Goal: Information Seeking & Learning: Learn about a topic

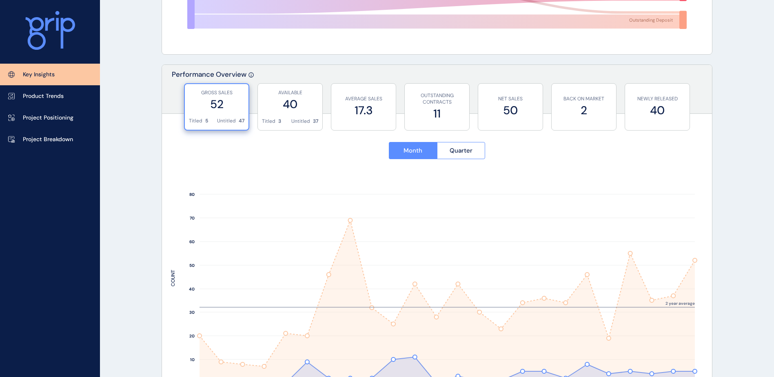
scroll to position [286, 0]
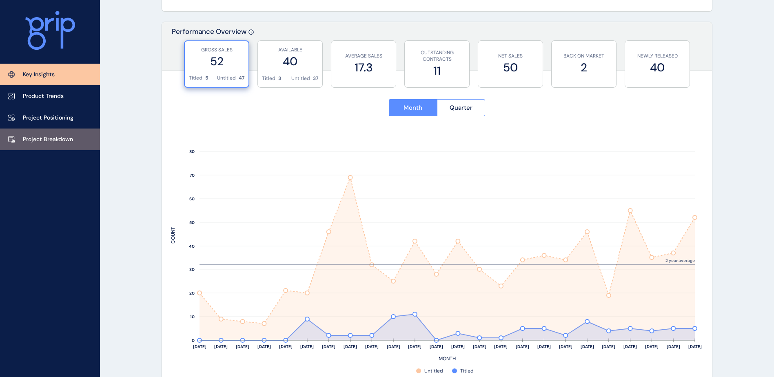
drag, startPoint x: 36, startPoint y: 136, endPoint x: 44, endPoint y: 136, distance: 7.8
click at [36, 136] on p "Project Breakdown" at bounding box center [48, 139] width 50 height 8
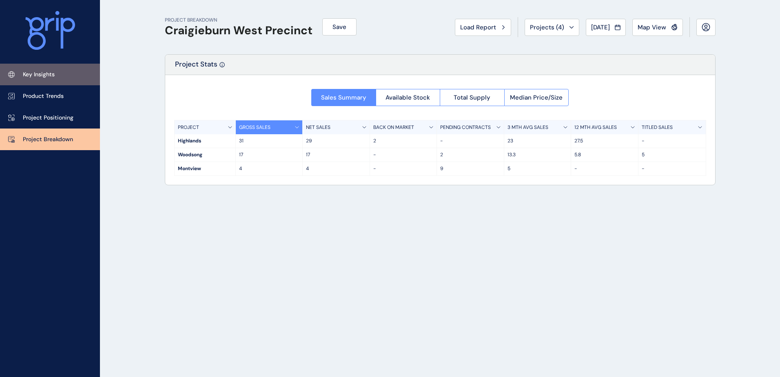
click at [49, 72] on p "Key Insights" at bounding box center [39, 75] width 32 height 8
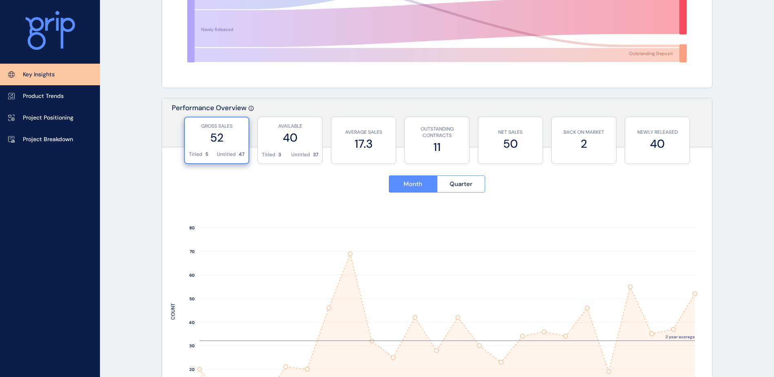
scroll to position [204, 0]
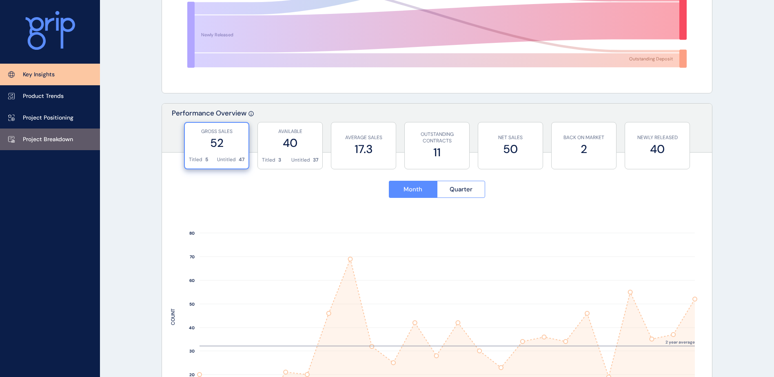
drag, startPoint x: 58, startPoint y: 135, endPoint x: 65, endPoint y: 135, distance: 7.4
click at [58, 135] on p "Project Breakdown" at bounding box center [48, 139] width 50 height 8
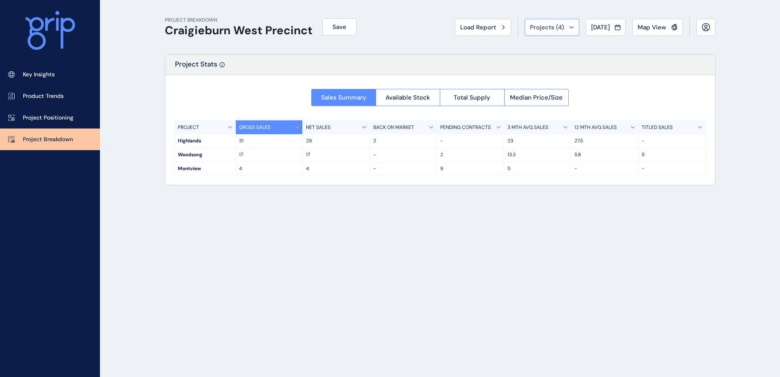
click at [530, 29] on span "Projects ( 4 )" at bounding box center [547, 27] width 34 height 8
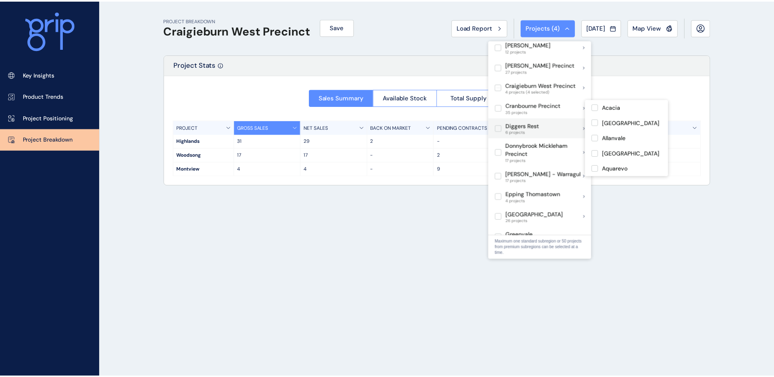
scroll to position [204, 0]
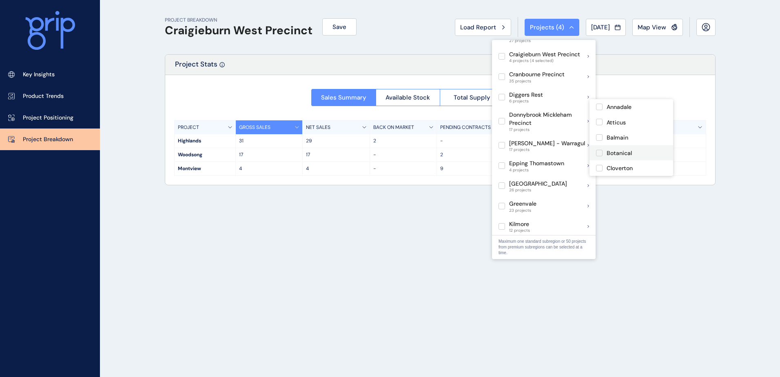
click at [604, 151] on span at bounding box center [601, 153] width 11 height 7
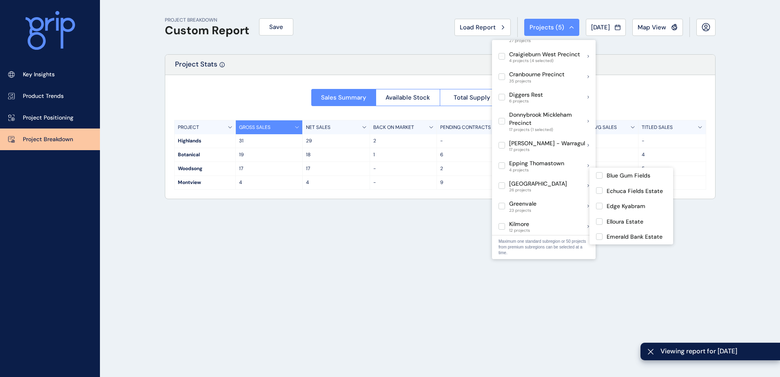
click at [334, 259] on div "PROJECT BREAKDOWN Custom Report Save Load Report Projects ( 5 ) [DATE] 2025 < >…" at bounding box center [440, 188] width 571 height 377
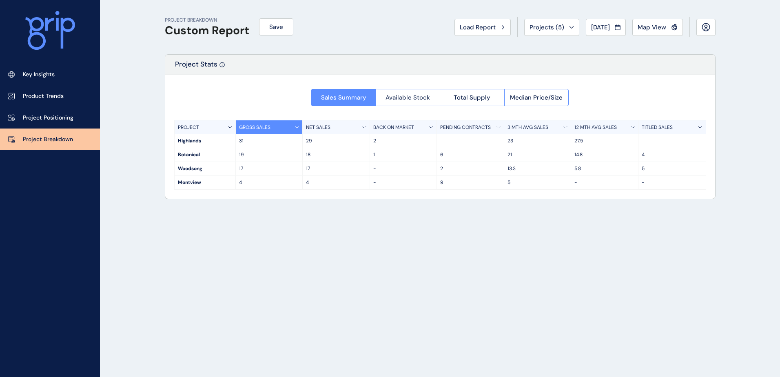
click at [401, 99] on span "Available Stock" at bounding box center [407, 97] width 44 height 8
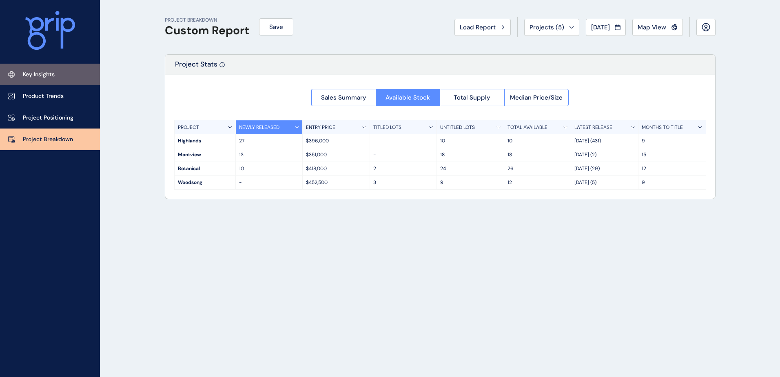
click at [67, 77] on link "Key Insights" at bounding box center [50, 75] width 100 height 22
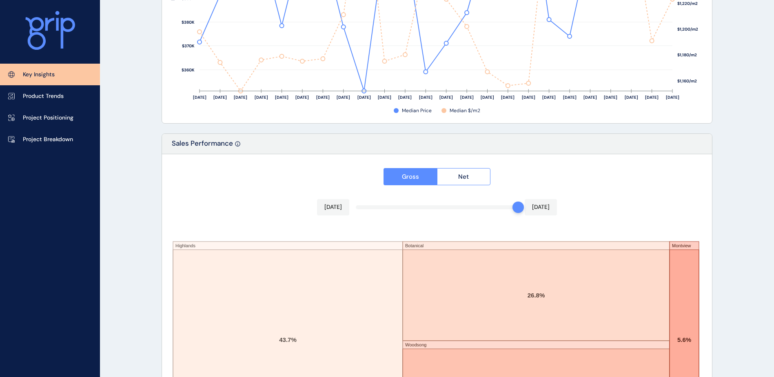
scroll to position [1340, 0]
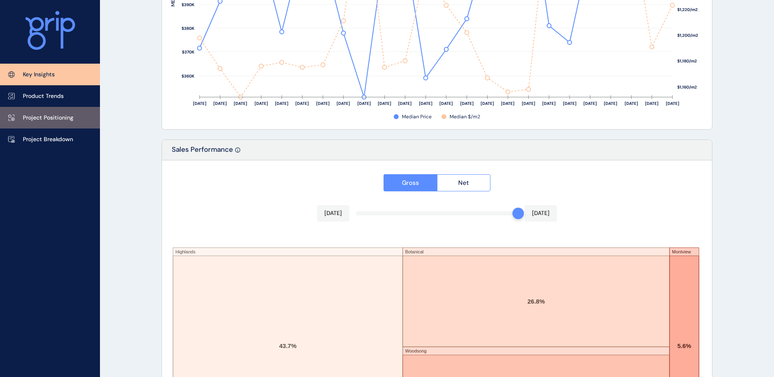
click at [47, 113] on link "Project Positioning" at bounding box center [50, 118] width 100 height 22
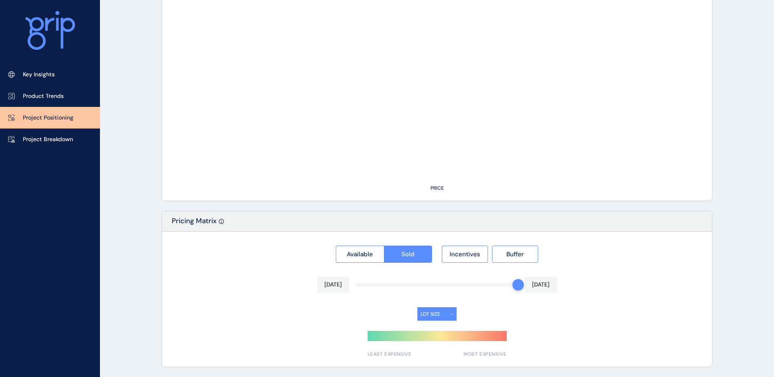
type input "*********"
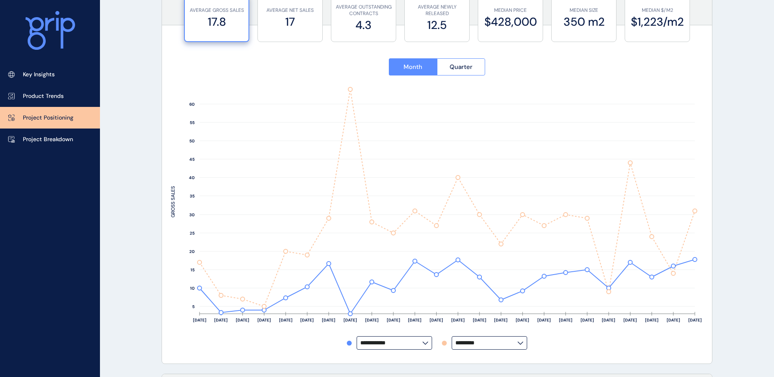
scroll to position [82, 0]
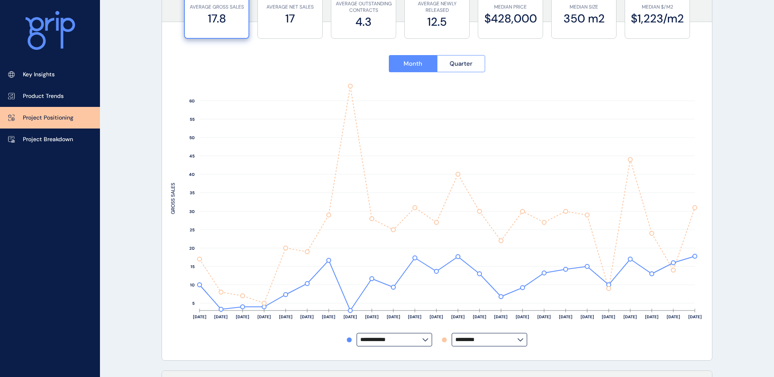
click at [380, 345] on label "**********" at bounding box center [394, 339] width 75 height 13
click at [387, 319] on p "Woodsong" at bounding box center [377, 321] width 28 height 8
type input "********"
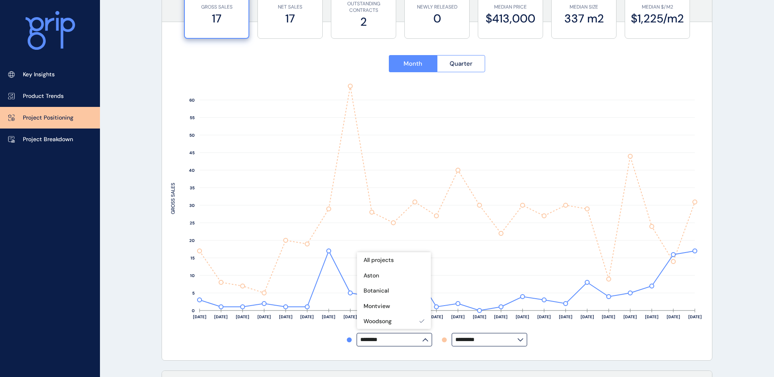
click at [568, 339] on div "******** *********" at bounding box center [437, 339] width 532 height 13
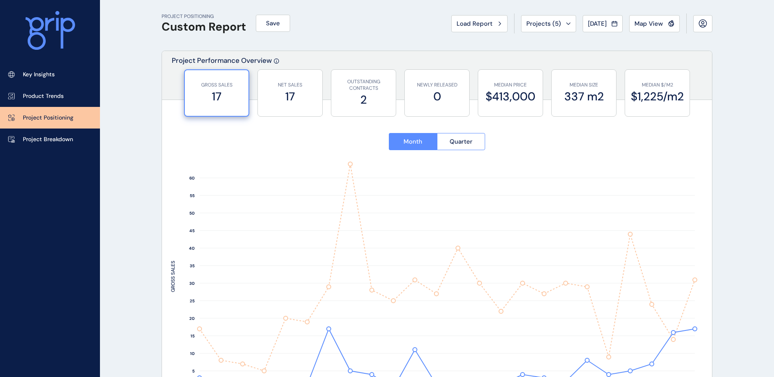
scroll to position [0, 0]
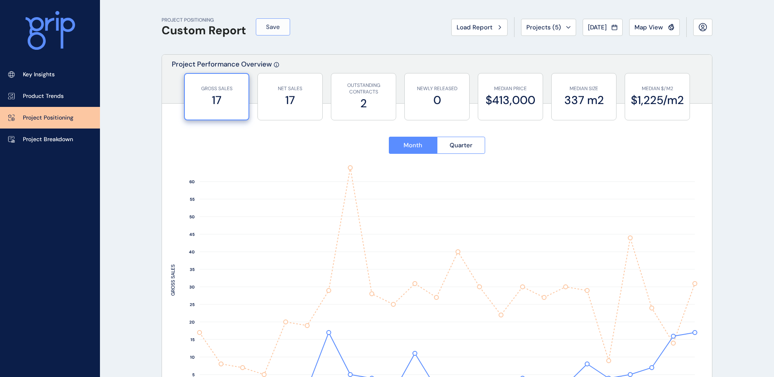
click at [272, 29] on span "Save" at bounding box center [273, 27] width 14 height 8
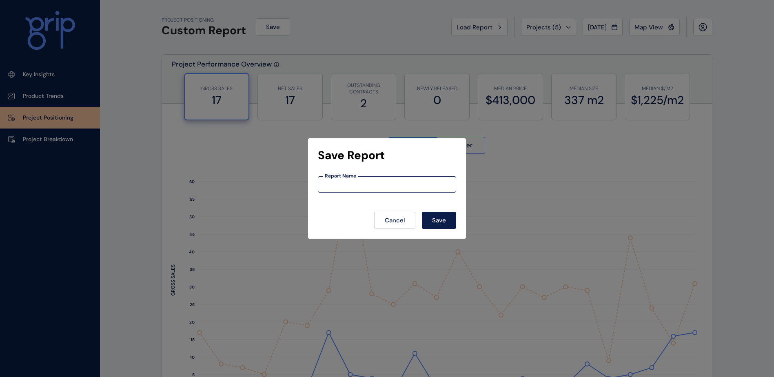
click at [345, 186] on input at bounding box center [386, 184] width 137 height 7
type input "*********"
click at [452, 224] on button "Save" at bounding box center [439, 220] width 34 height 17
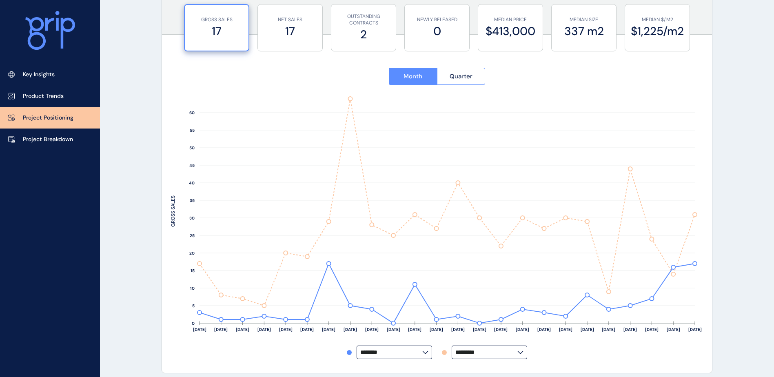
scroll to position [82, 0]
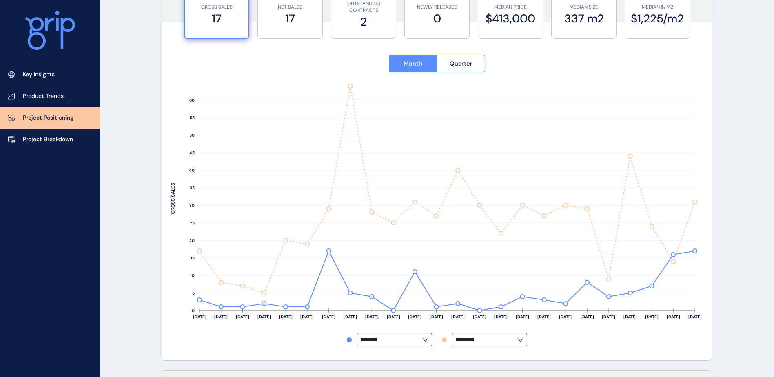
click at [505, 339] on input "*********" at bounding box center [486, 340] width 62 height 6
click at [498, 288] on div "Botanical" at bounding box center [489, 291] width 74 height 16
type input "*********"
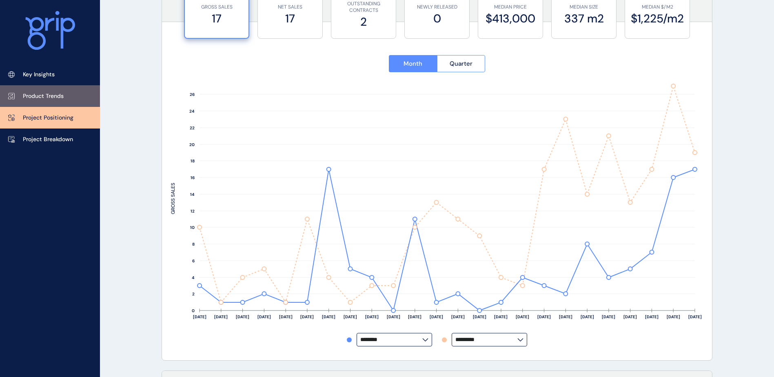
click at [58, 96] on p "Product Trends" at bounding box center [43, 96] width 41 height 8
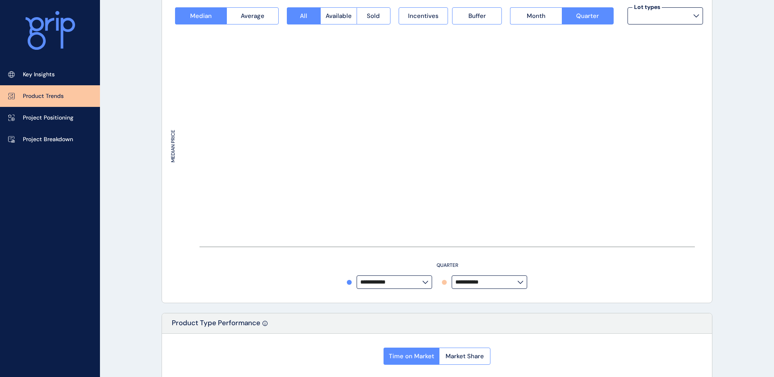
type input "**********"
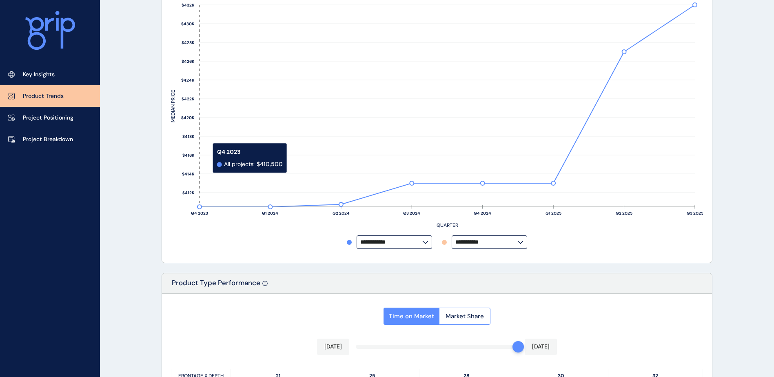
scroll to position [7, 0]
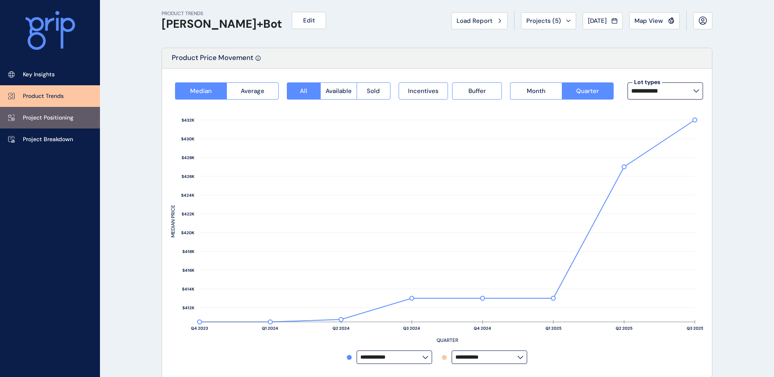
click at [70, 116] on p "Project Positioning" at bounding box center [48, 118] width 51 height 8
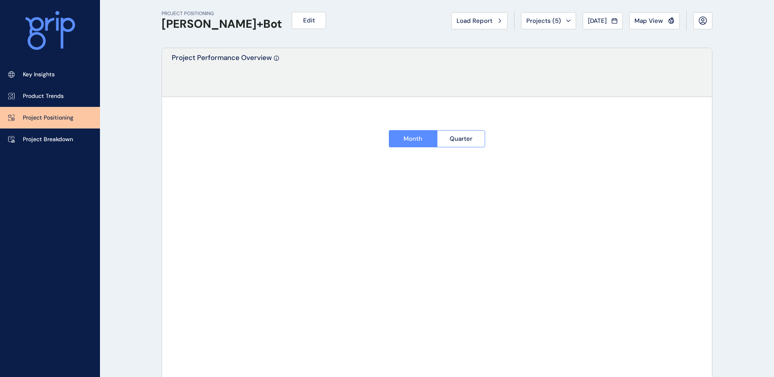
type input "*********"
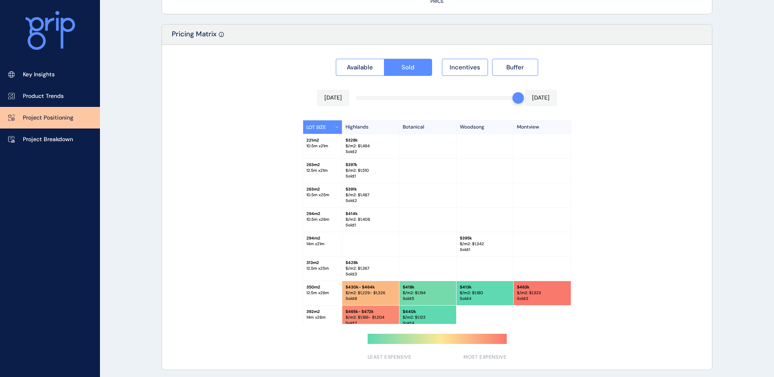
scroll to position [753, 0]
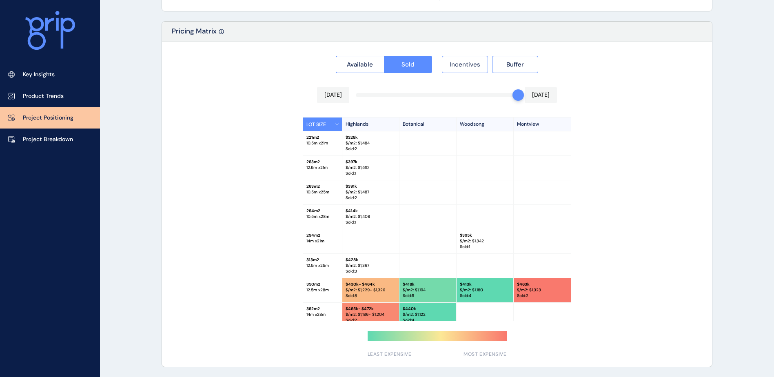
click at [467, 62] on span "Incentives" at bounding box center [465, 64] width 31 height 8
click at [505, 64] on button "Buffer" at bounding box center [515, 64] width 46 height 17
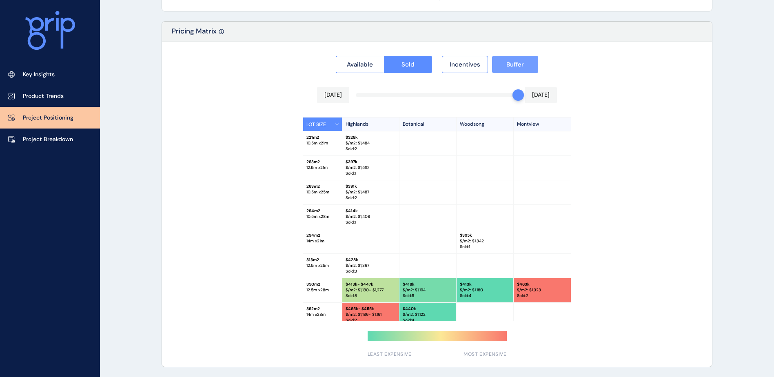
click at [505, 64] on button "Buffer" at bounding box center [515, 64] width 46 height 17
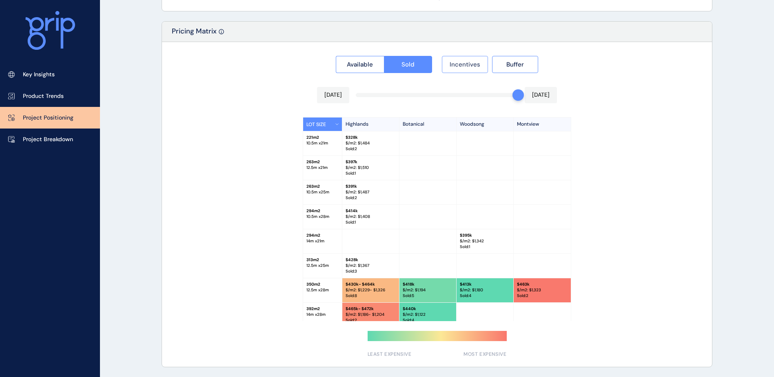
click at [478, 63] on span "Incentives" at bounding box center [465, 64] width 31 height 8
click at [505, 63] on button "Buffer" at bounding box center [515, 64] width 46 height 17
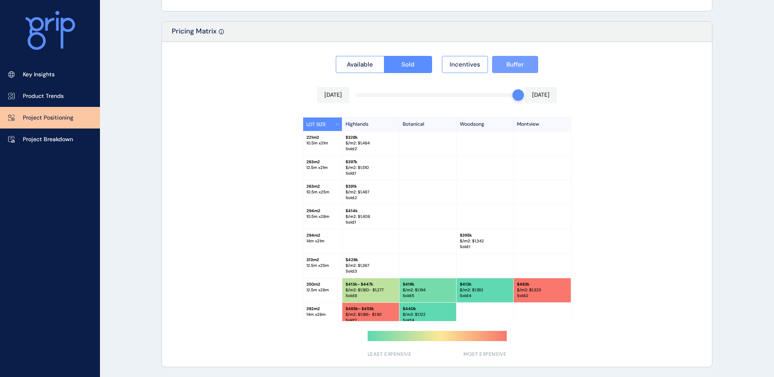
click at [505, 63] on button "Buffer" at bounding box center [515, 64] width 46 height 17
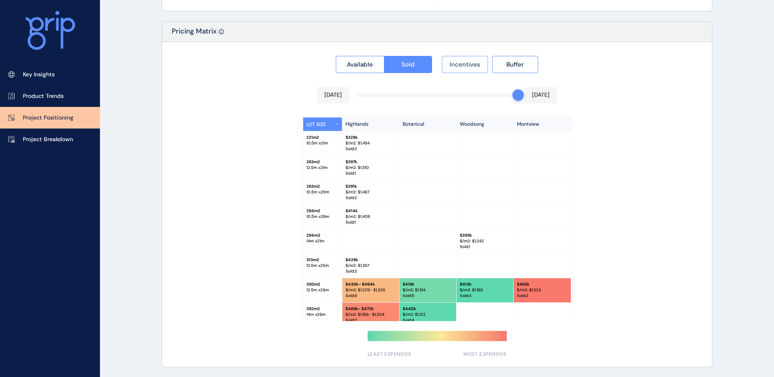
click at [461, 70] on button "Incentives" at bounding box center [465, 64] width 46 height 17
click at [490, 71] on div "Incentives Buffer" at bounding box center [490, 64] width 96 height 17
click at [500, 66] on button "Buffer" at bounding box center [515, 64] width 46 height 17
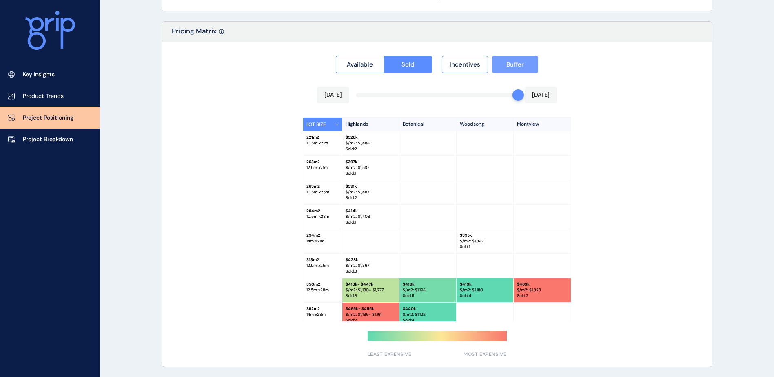
click at [503, 62] on button "Buffer" at bounding box center [515, 64] width 46 height 17
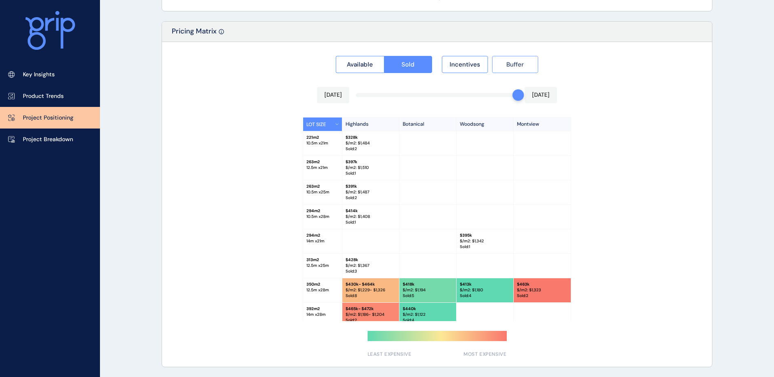
click at [503, 62] on button "Buffer" at bounding box center [515, 64] width 46 height 17
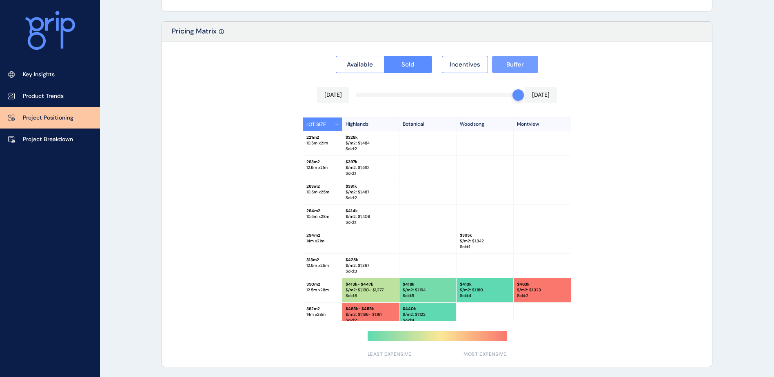
click at [503, 62] on button "Buffer" at bounding box center [515, 64] width 46 height 17
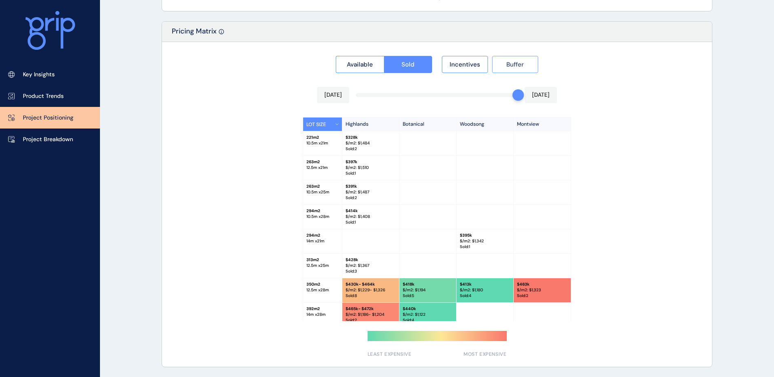
click at [503, 62] on button "Buffer" at bounding box center [515, 64] width 46 height 17
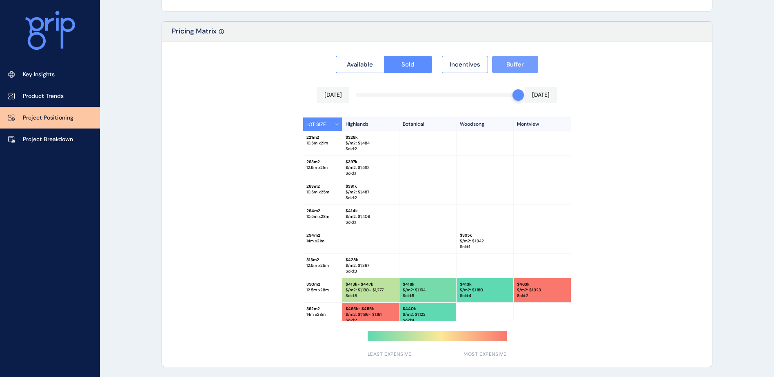
click at [503, 62] on button "Buffer" at bounding box center [515, 64] width 46 height 17
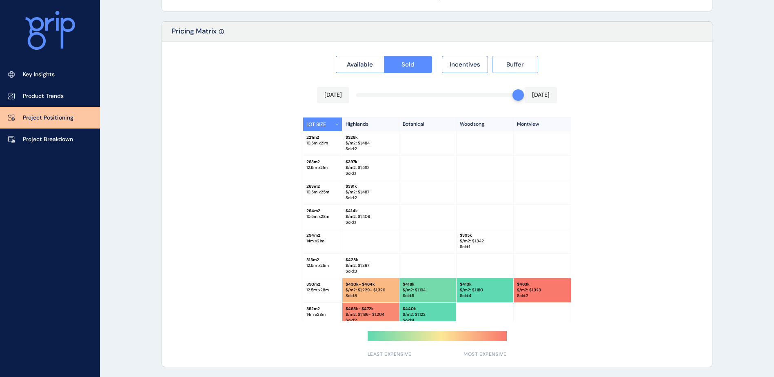
click at [503, 62] on button "Buffer" at bounding box center [515, 64] width 46 height 17
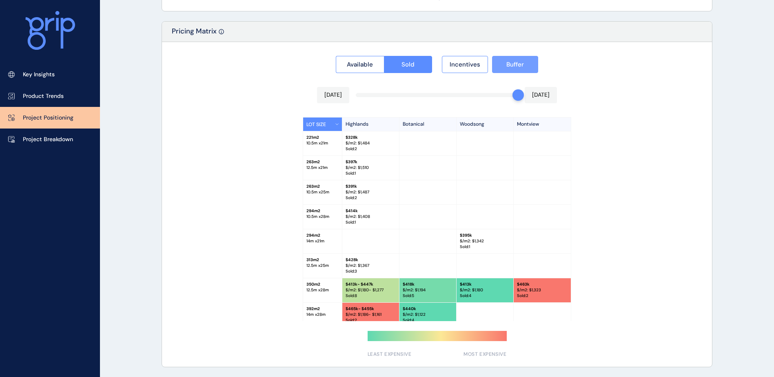
click at [503, 62] on button "Buffer" at bounding box center [515, 64] width 46 height 17
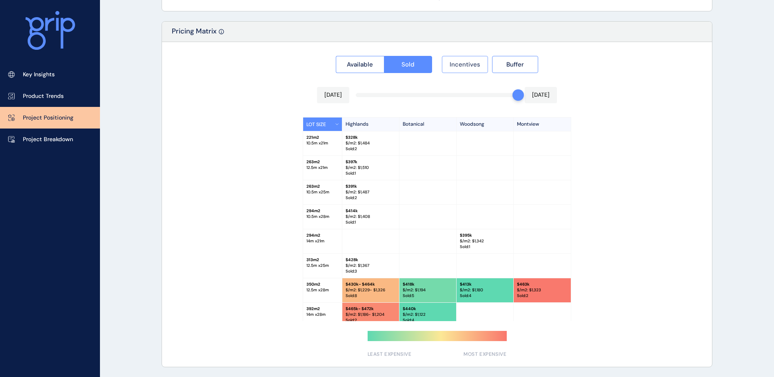
click at [465, 62] on span "Incentives" at bounding box center [465, 64] width 31 height 8
click at [474, 64] on span "Incentives" at bounding box center [465, 64] width 31 height 8
click at [473, 64] on span "Incentives" at bounding box center [465, 64] width 31 height 8
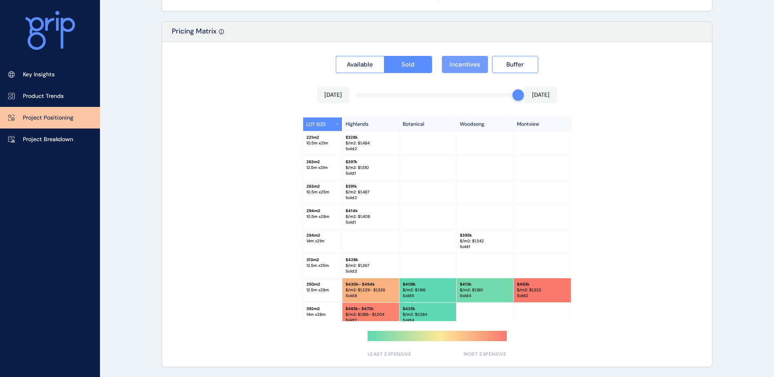
click at [473, 64] on span "Incentives" at bounding box center [465, 64] width 31 height 8
click at [469, 64] on span "Incentives" at bounding box center [465, 64] width 31 height 8
click at [512, 64] on span "Buffer" at bounding box center [515, 64] width 18 height 8
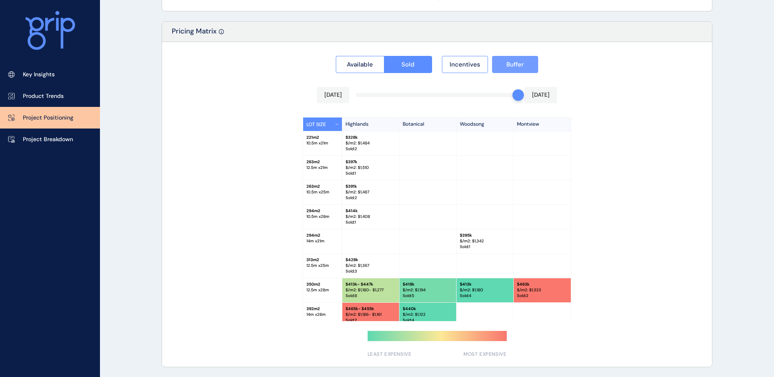
click at [512, 64] on span "Buffer" at bounding box center [515, 64] width 18 height 8
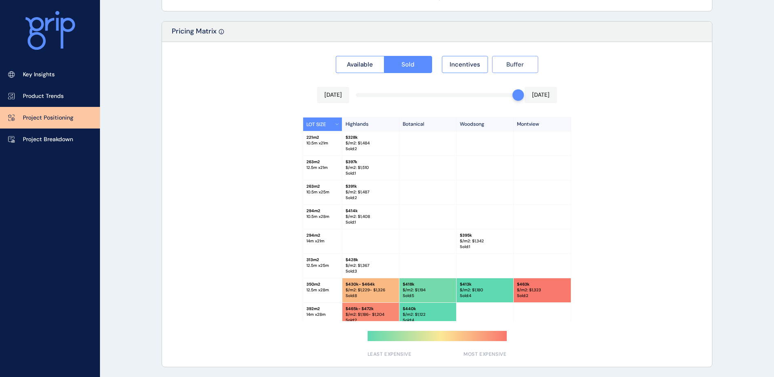
click at [512, 64] on span "Buffer" at bounding box center [515, 64] width 18 height 8
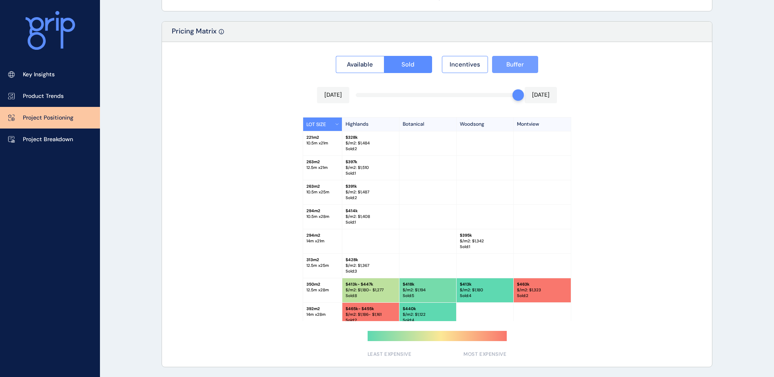
click at [512, 64] on span "Buffer" at bounding box center [515, 64] width 18 height 8
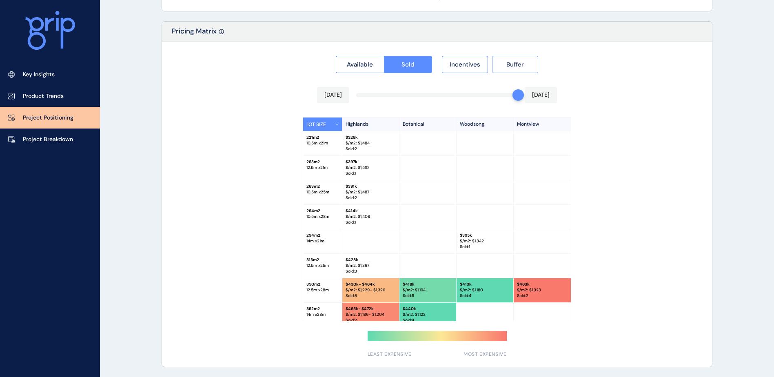
click at [512, 64] on span "Buffer" at bounding box center [515, 64] width 18 height 8
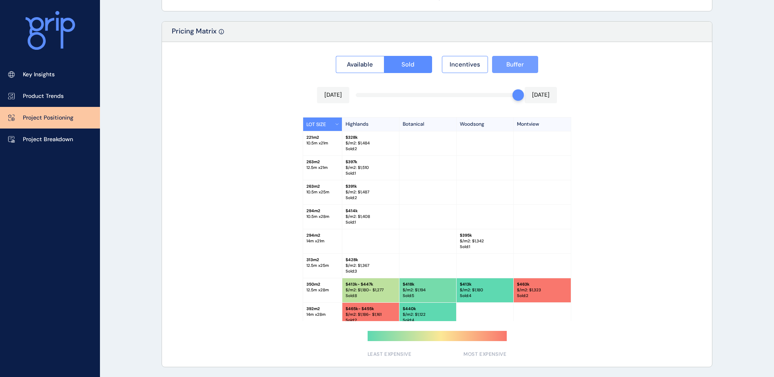
click at [512, 64] on span "Buffer" at bounding box center [515, 64] width 18 height 8
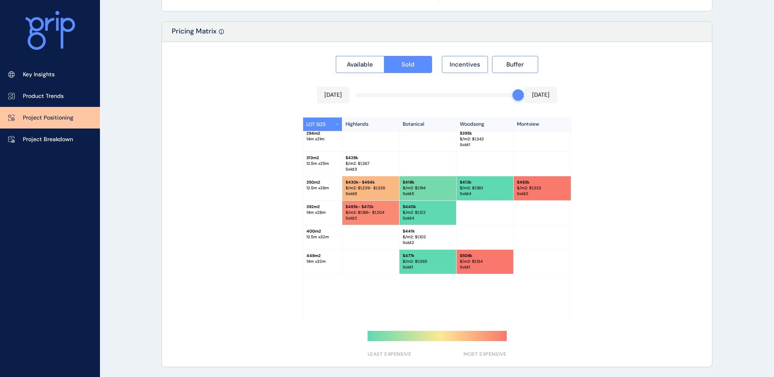
scroll to position [103, 0]
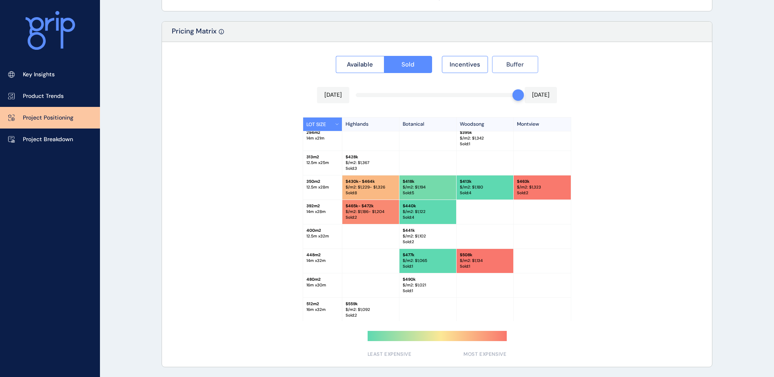
click at [509, 69] on button "Buffer" at bounding box center [515, 64] width 46 height 17
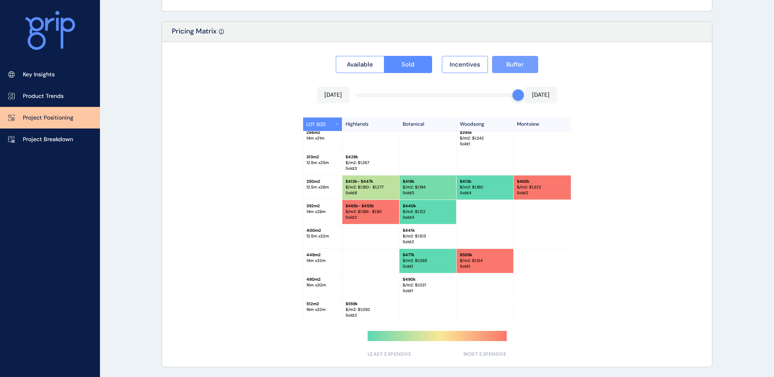
click at [509, 69] on button "Buffer" at bounding box center [515, 64] width 46 height 17
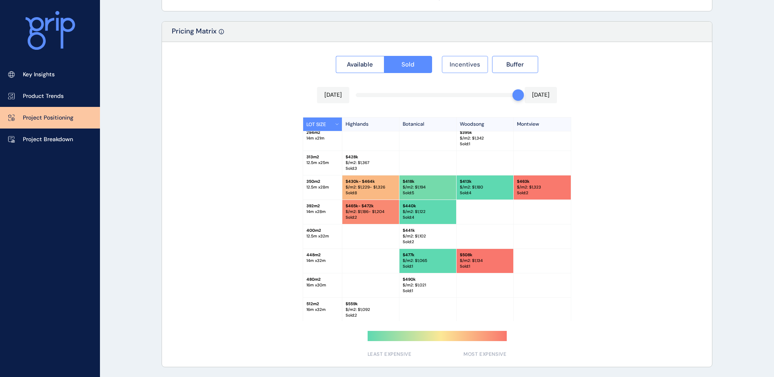
click at [470, 62] on span "Incentives" at bounding box center [465, 64] width 31 height 8
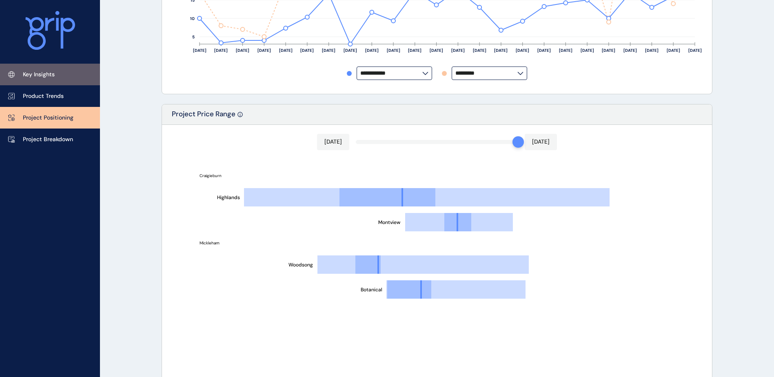
scroll to position [345, 0]
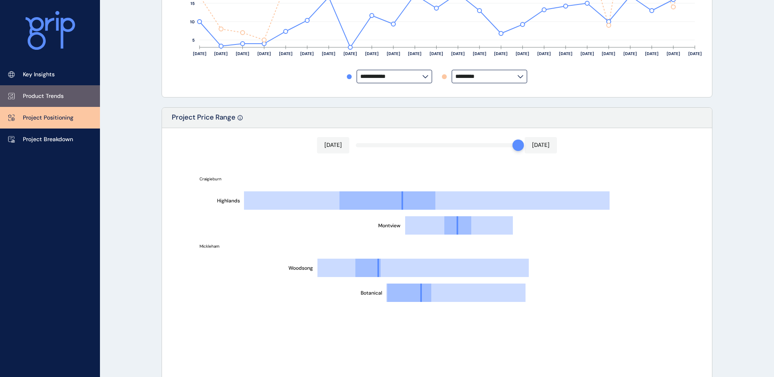
drag, startPoint x: 58, startPoint y: 96, endPoint x: 63, endPoint y: 98, distance: 5.7
click at [58, 96] on p "Product Trends" at bounding box center [43, 96] width 41 height 8
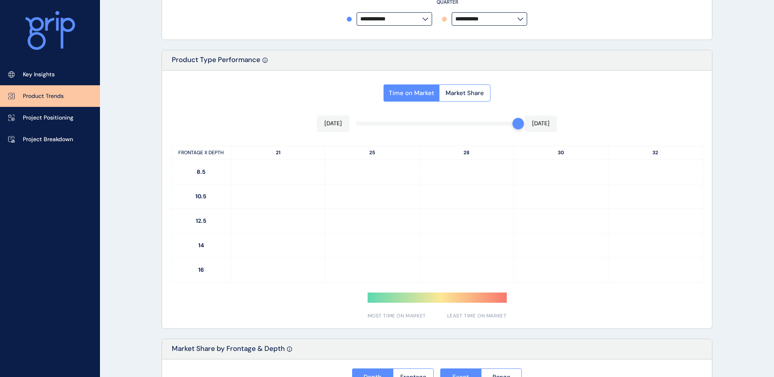
type input "**********"
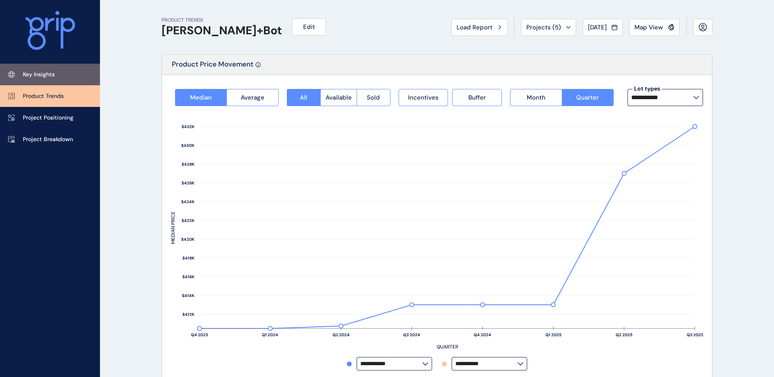
click at [49, 75] on p "Key Insights" at bounding box center [39, 75] width 32 height 8
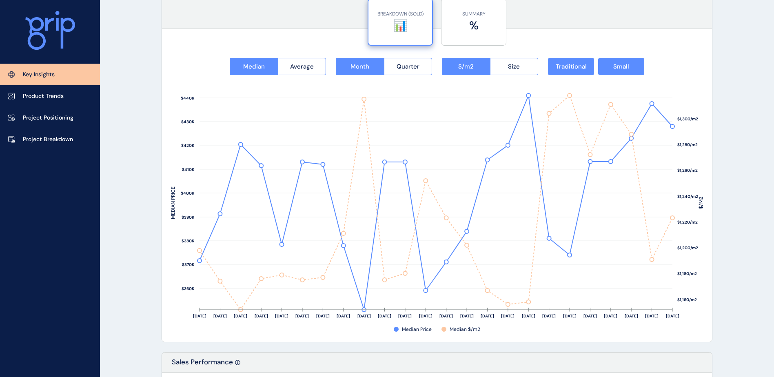
scroll to position [1061, 0]
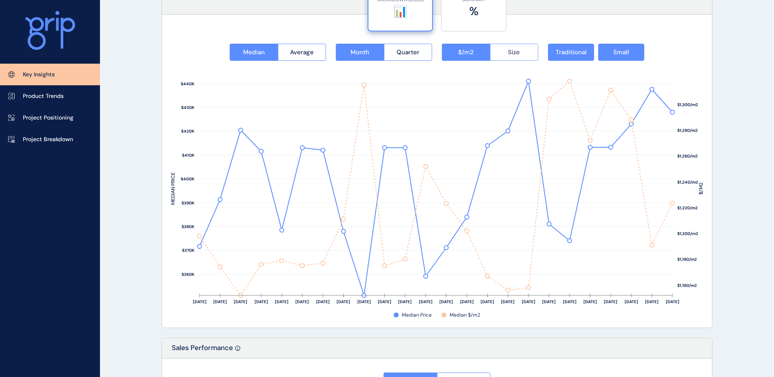
click at [526, 53] on button "Size" at bounding box center [514, 52] width 49 height 17
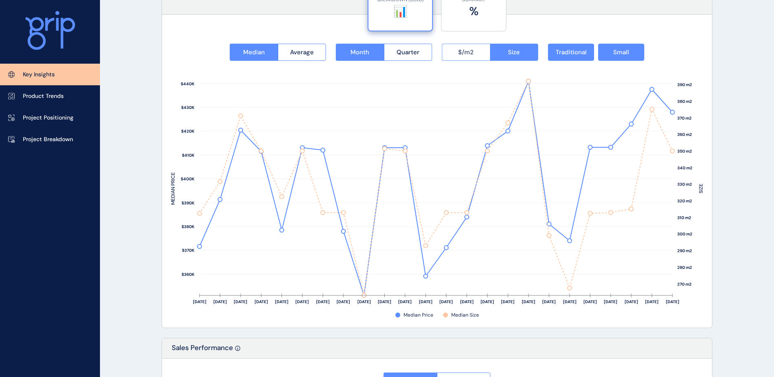
click at [462, 51] on span "$/m2" at bounding box center [466, 52] width 16 height 8
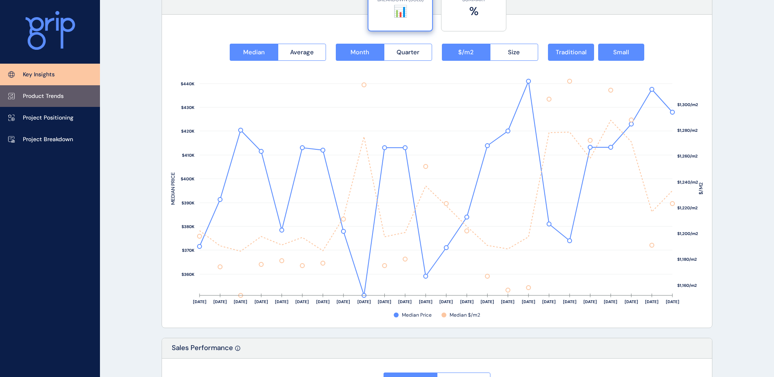
click at [51, 99] on p "Product Trends" at bounding box center [43, 96] width 41 height 8
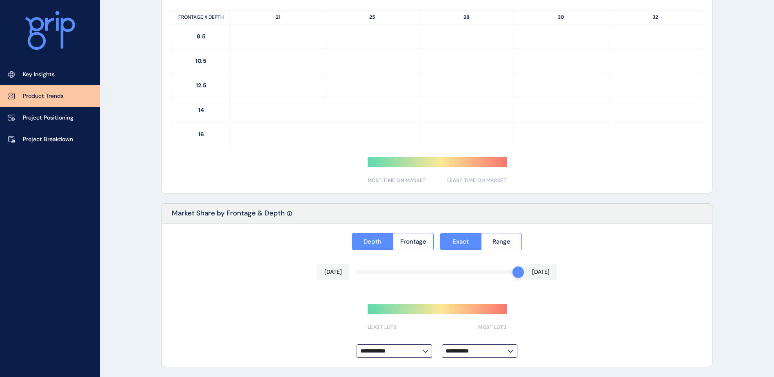
type input "**********"
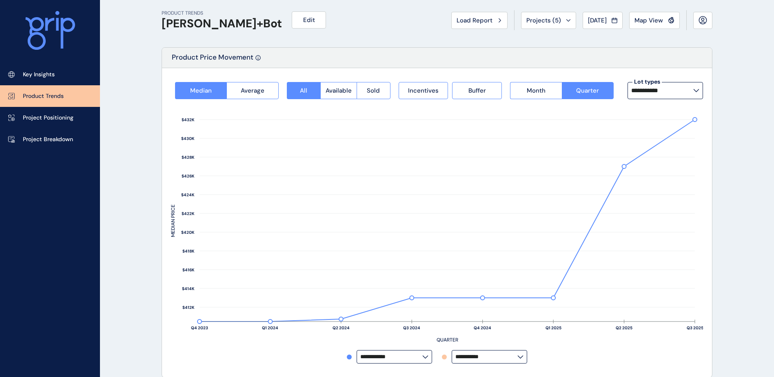
scroll to position [7, 0]
click at [416, 358] on input "**********" at bounding box center [391, 357] width 62 height 6
click at [389, 339] on p "Woodsong" at bounding box center [377, 339] width 28 height 8
type input "********"
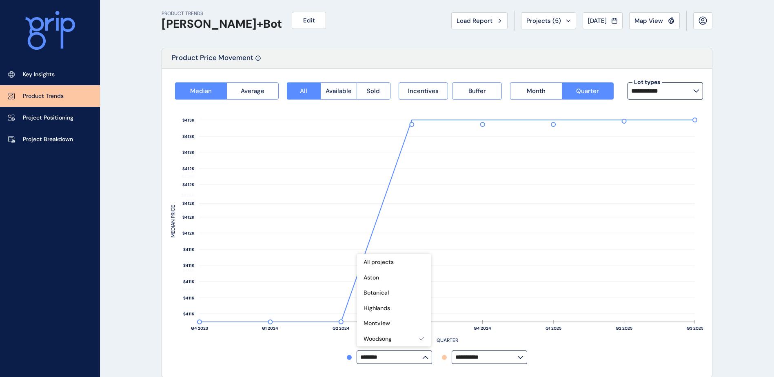
click at [512, 359] on input "**********" at bounding box center [486, 357] width 62 height 6
click at [504, 310] on div "Botanical" at bounding box center [489, 308] width 74 height 16
type input "*********"
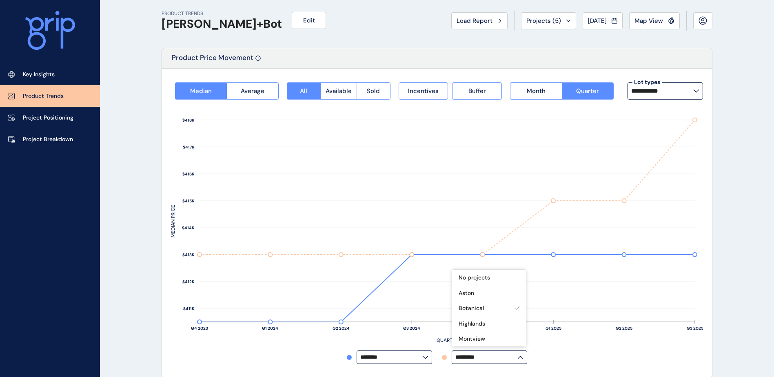
click at [431, 91] on span "Incentives" at bounding box center [423, 91] width 31 height 8
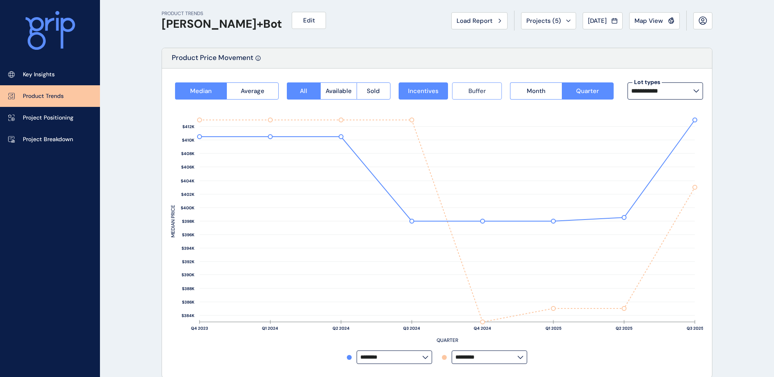
click at [464, 91] on button "Buffer" at bounding box center [477, 90] width 50 height 17
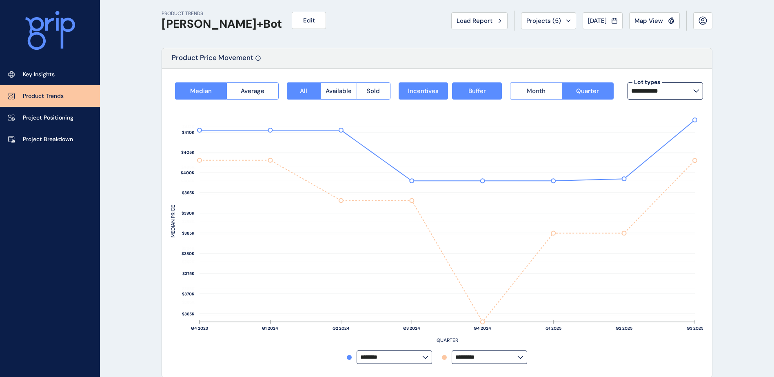
click at [526, 91] on button "Month" at bounding box center [535, 90] width 51 height 17
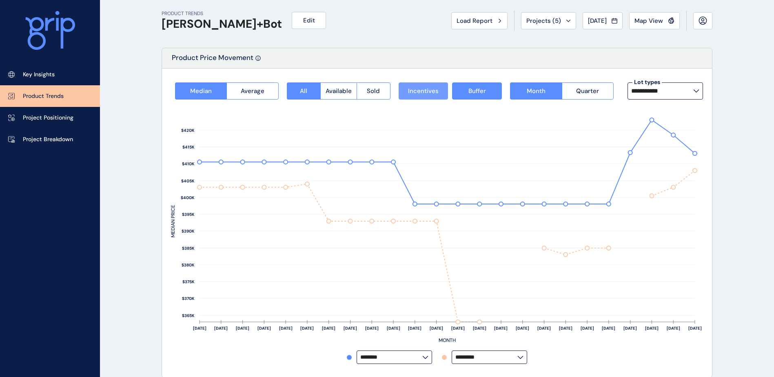
click at [435, 90] on span "Incentives" at bounding box center [423, 91] width 31 height 8
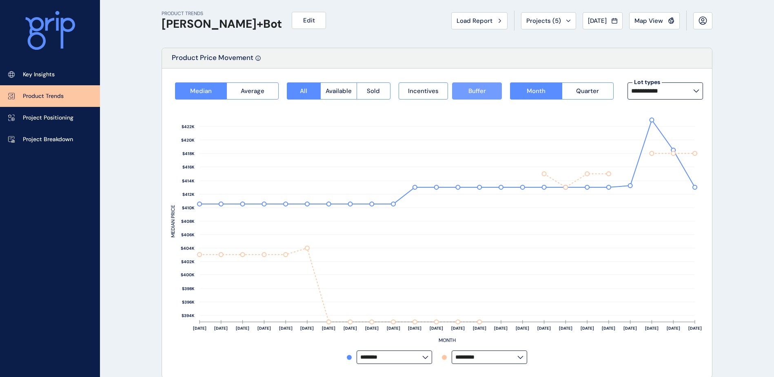
click at [476, 90] on span "Buffer" at bounding box center [477, 91] width 18 height 8
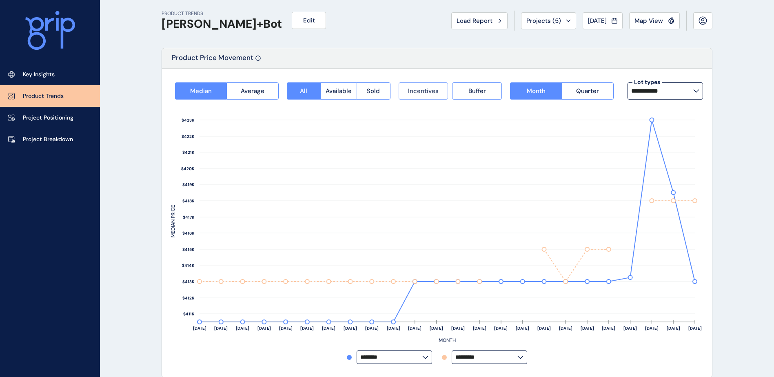
click at [426, 92] on span "Incentives" at bounding box center [423, 91] width 31 height 8
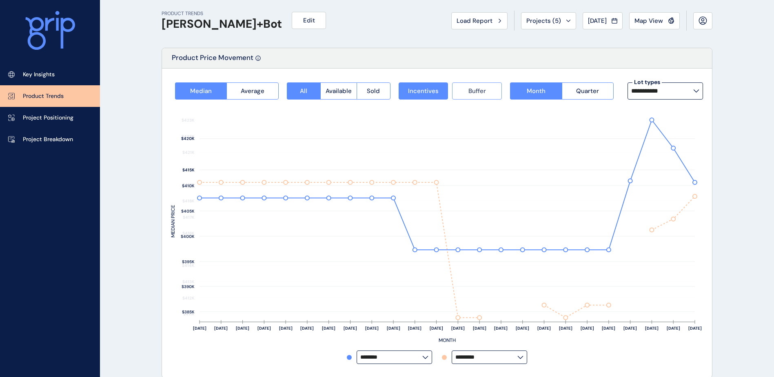
click at [462, 92] on button "Buffer" at bounding box center [477, 90] width 50 height 17
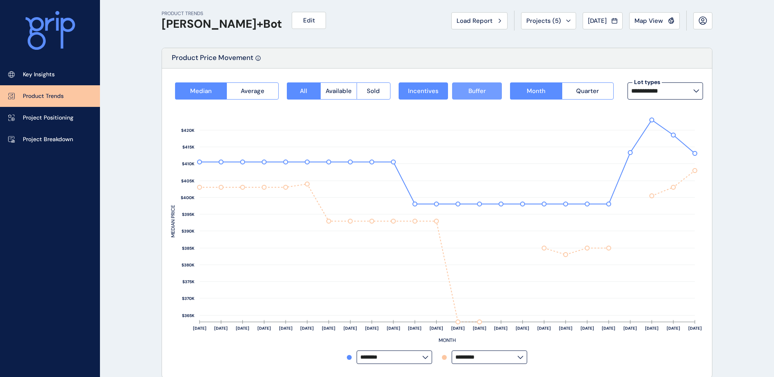
click at [462, 92] on button "Buffer" at bounding box center [477, 90] width 50 height 17
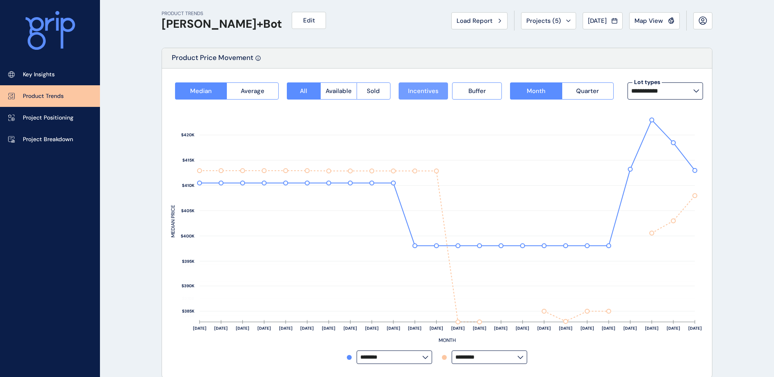
click at [437, 91] on span "Incentives" at bounding box center [423, 91] width 31 height 8
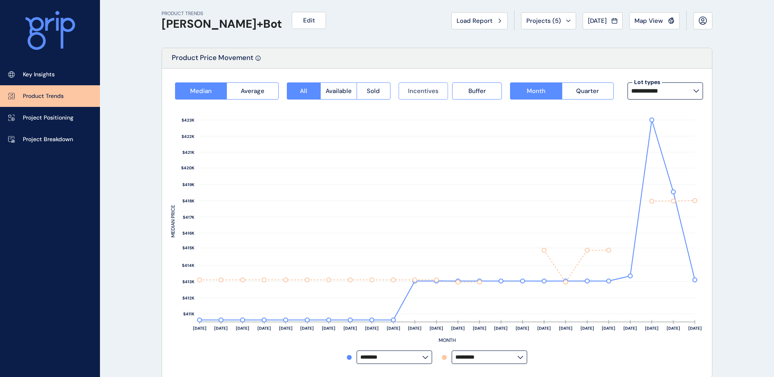
click at [437, 91] on span "Incentives" at bounding box center [423, 91] width 31 height 8
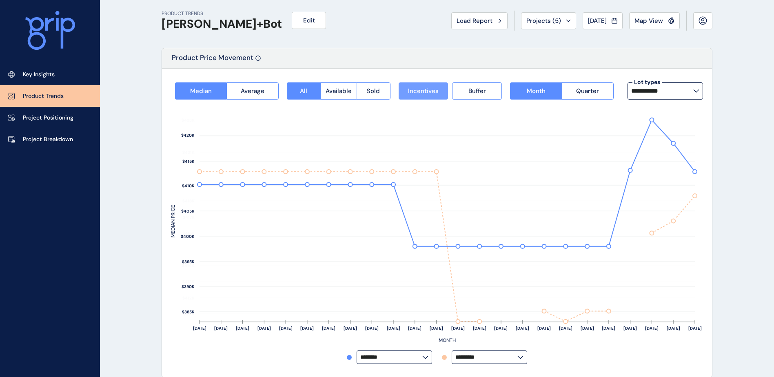
click at [437, 91] on span "Incentives" at bounding box center [423, 91] width 31 height 8
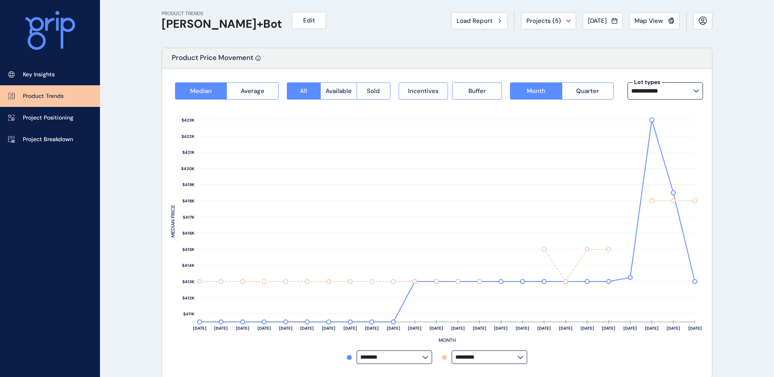
click at [691, 95] on label "**********" at bounding box center [664, 90] width 75 height 17
click at [680, 131] on div "14m x 28m 92 lots sold" at bounding box center [664, 134] width 75 height 20
type input "*********"
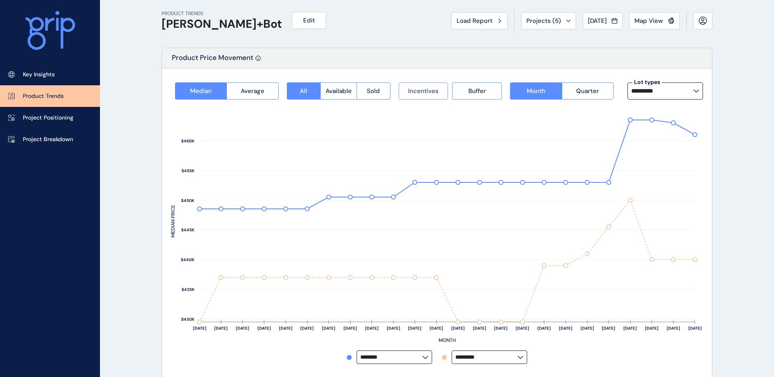
click at [428, 94] on span "Incentives" at bounding box center [423, 91] width 31 height 8
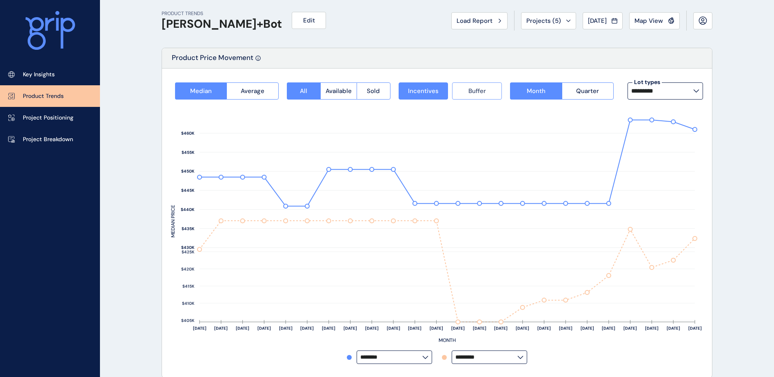
click at [465, 92] on button "Buffer" at bounding box center [477, 90] width 50 height 17
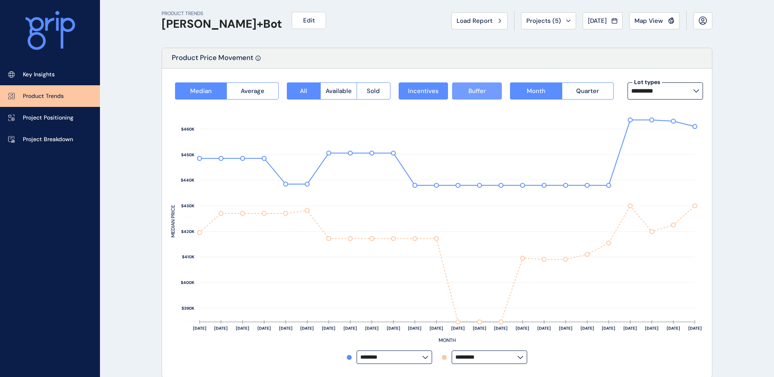
click at [465, 92] on button "Buffer" at bounding box center [477, 90] width 50 height 17
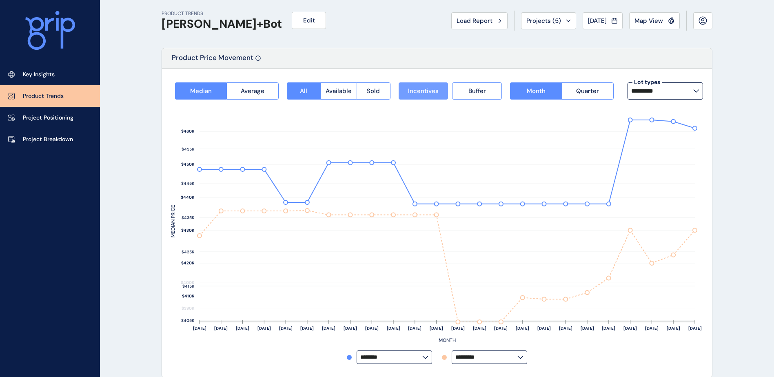
click at [437, 92] on span "Incentives" at bounding box center [423, 91] width 31 height 8
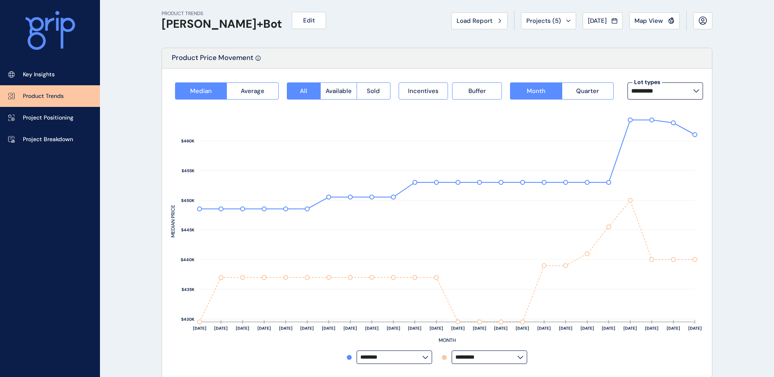
click at [698, 91] on icon at bounding box center [696, 91] width 5 height 2
click at [683, 114] on div "12.5m x 28m 126 lots sold" at bounding box center [664, 114] width 75 height 20
type input "**********"
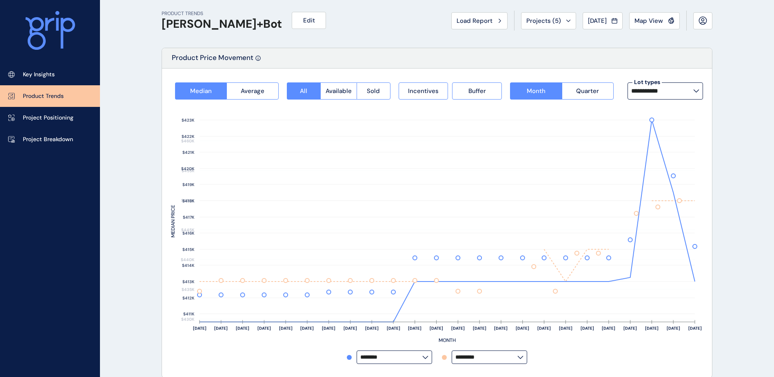
click at [699, 95] on label "**********" at bounding box center [664, 90] width 75 height 17
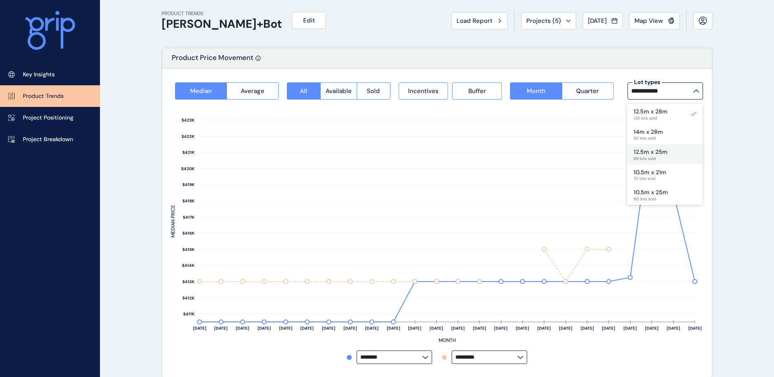
click at [680, 155] on div "12.5m x 25m 89 lots sold" at bounding box center [664, 154] width 75 height 20
type input "**********"
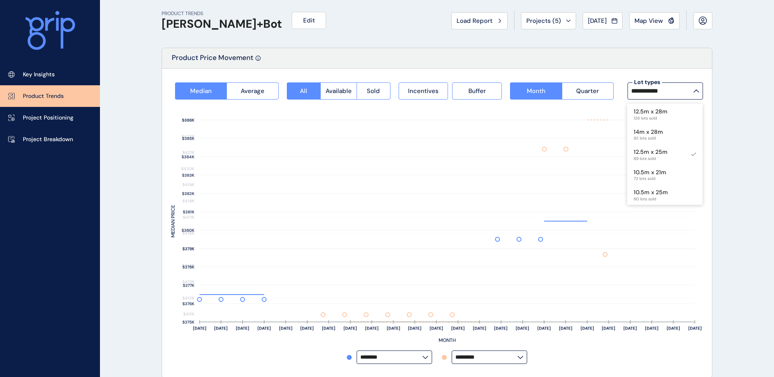
click at [696, 93] on label "**********" at bounding box center [664, 90] width 75 height 17
click at [678, 173] on div "10.5m x 21m 73 lots sold" at bounding box center [664, 174] width 75 height 20
click at [669, 189] on div "10.5m x 25m 60 lots sold" at bounding box center [664, 194] width 75 height 20
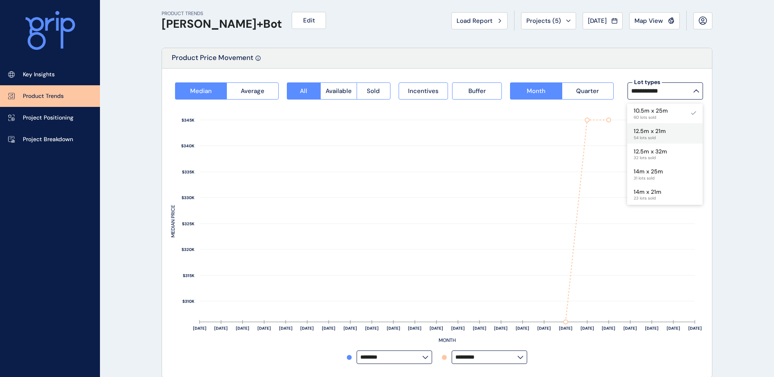
click at [671, 132] on div "12.5m x 21m 54 lots sold" at bounding box center [664, 133] width 75 height 20
click at [675, 151] on div "12.5m x 32m 32 lots sold" at bounding box center [664, 154] width 75 height 20
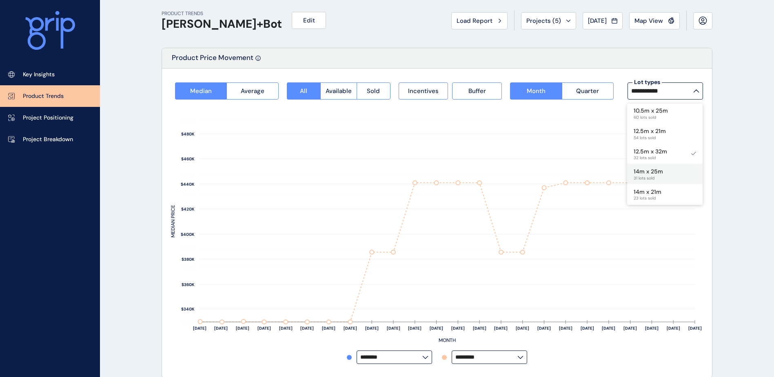
click at [674, 169] on div "14m x 25m 31 lots sold" at bounding box center [664, 174] width 75 height 20
type input "*********"
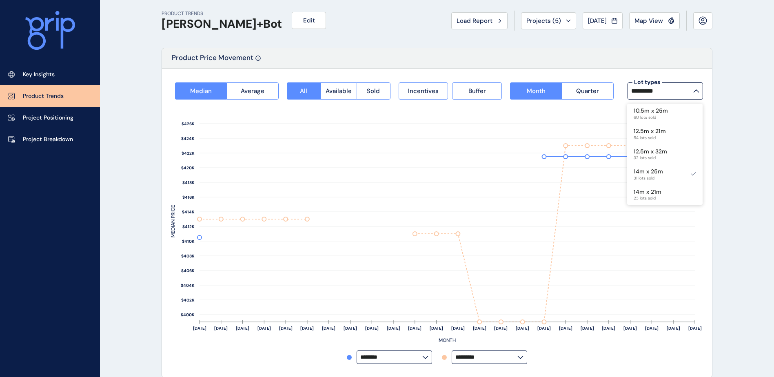
click at [697, 92] on label "*********" at bounding box center [664, 90] width 75 height 17
click at [693, 92] on input "*********" at bounding box center [662, 91] width 62 height 7
click at [694, 96] on label "*********" at bounding box center [664, 90] width 75 height 17
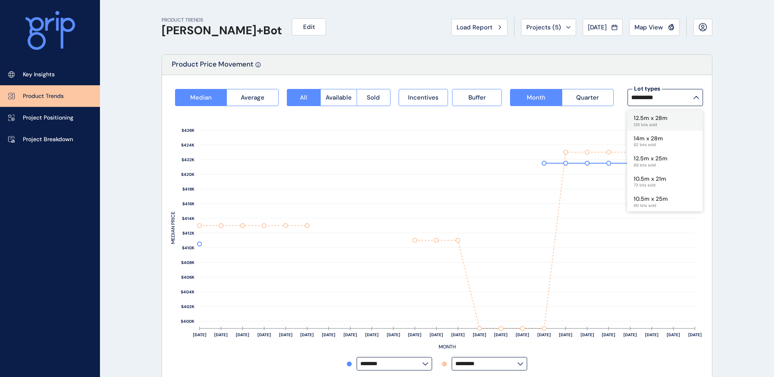
click at [675, 119] on div "12.5m x 28m 126 lots sold" at bounding box center [664, 120] width 75 height 20
type input "**********"
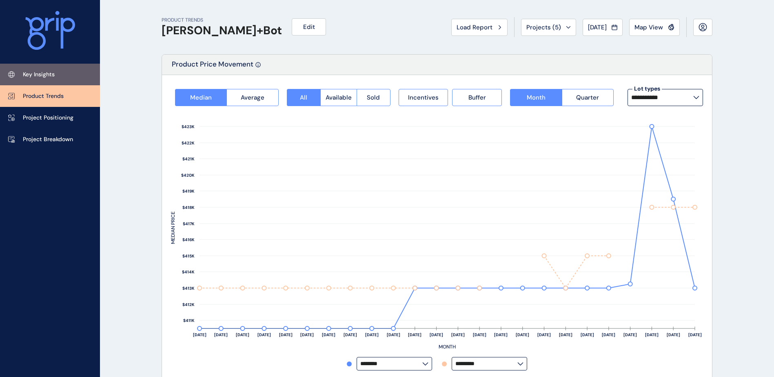
click at [55, 77] on link "Key Insights" at bounding box center [50, 75] width 100 height 22
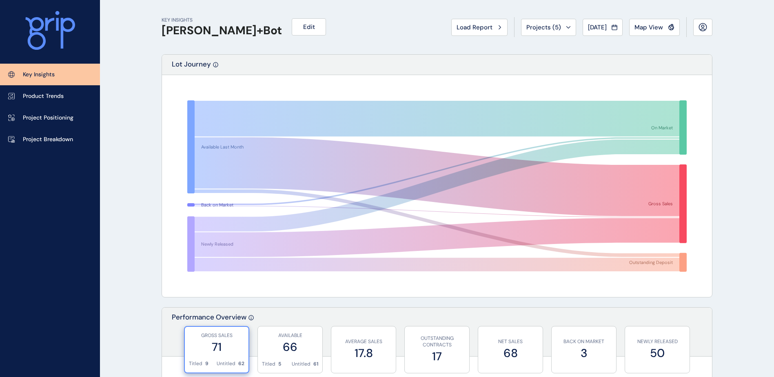
click at [474, 28] on span "Load Report" at bounding box center [474, 27] width 36 height 8
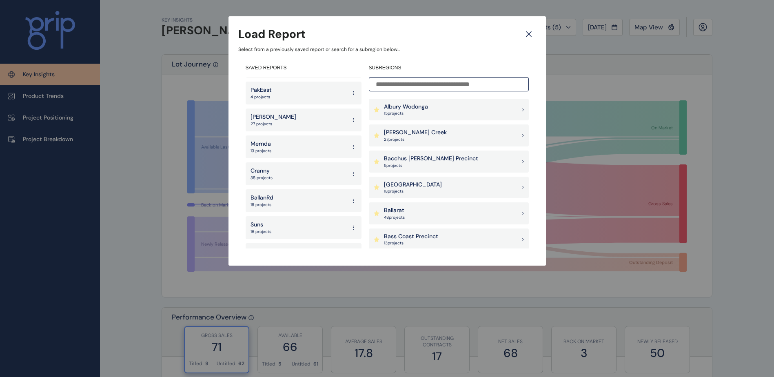
scroll to position [41, 0]
click at [291, 206] on div "Suns 16 projects" at bounding box center [304, 209] width 116 height 23
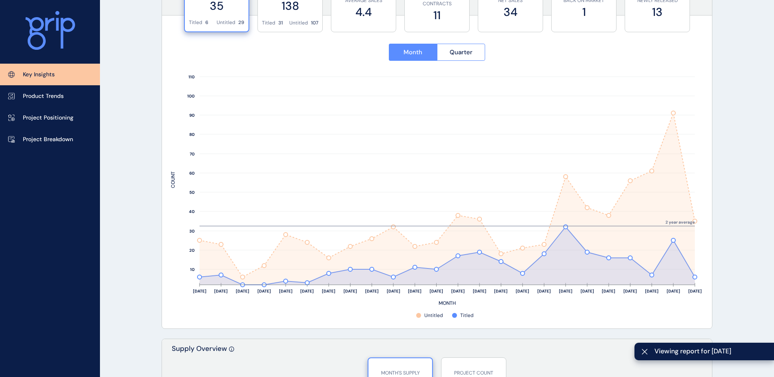
scroll to position [326, 0]
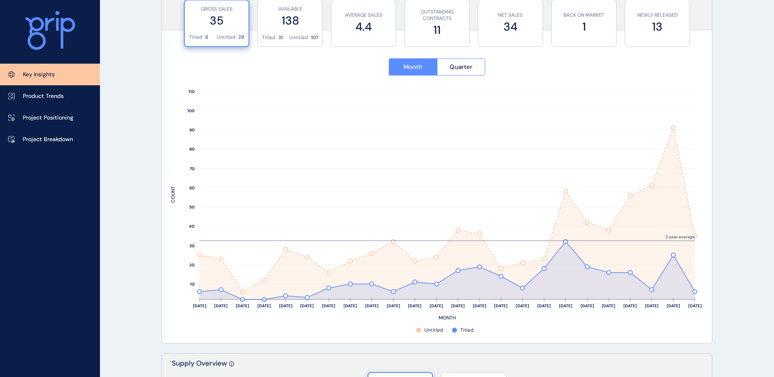
click at [71, 141] on p "Project Breakdown" at bounding box center [48, 139] width 50 height 8
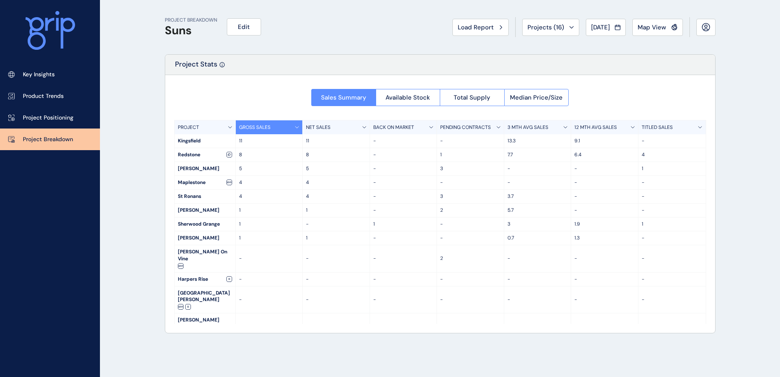
click at [133, 165] on div "PROJECT BREAKDOWN Suns Edit Load Report Projects ( 16 ) [DATE] 2025 < > Jan No …" at bounding box center [390, 188] width 780 height 377
drag, startPoint x: 55, startPoint y: 80, endPoint x: 98, endPoint y: 110, distance: 52.2
click at [55, 80] on link "Key Insights" at bounding box center [50, 75] width 100 height 22
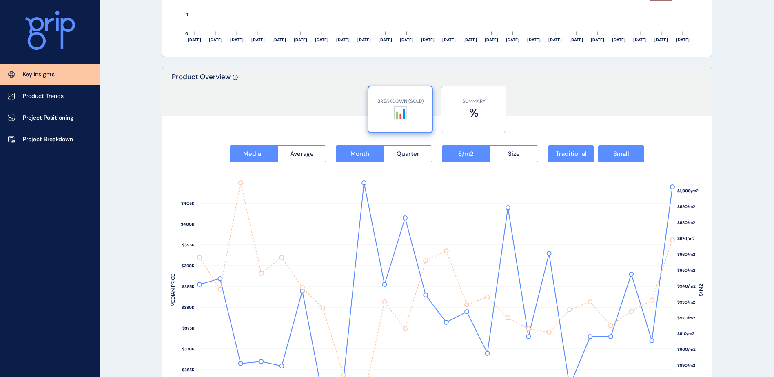
scroll to position [1020, 0]
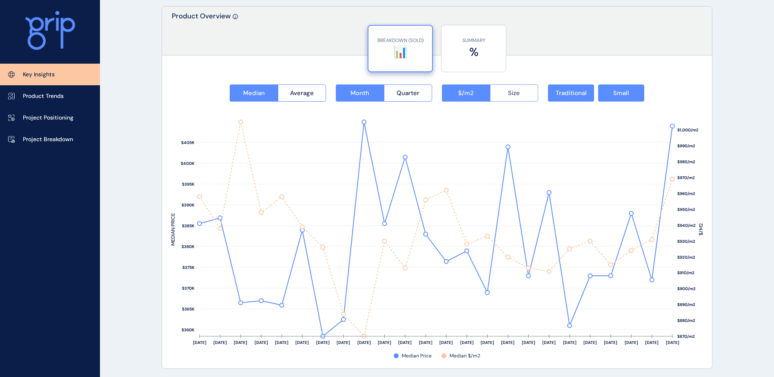
click at [517, 98] on button "Size" at bounding box center [514, 92] width 49 height 17
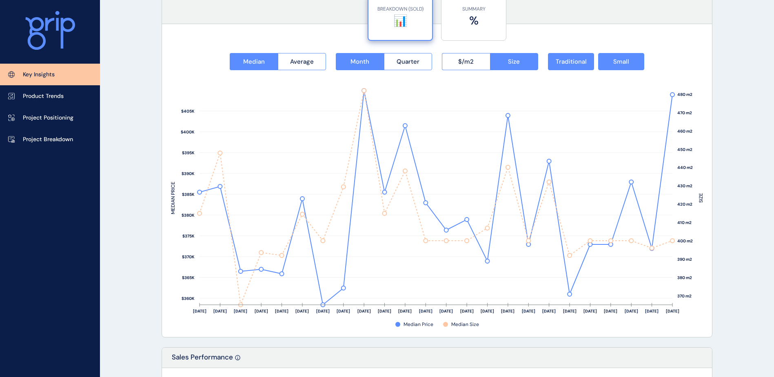
scroll to position [1061, 0]
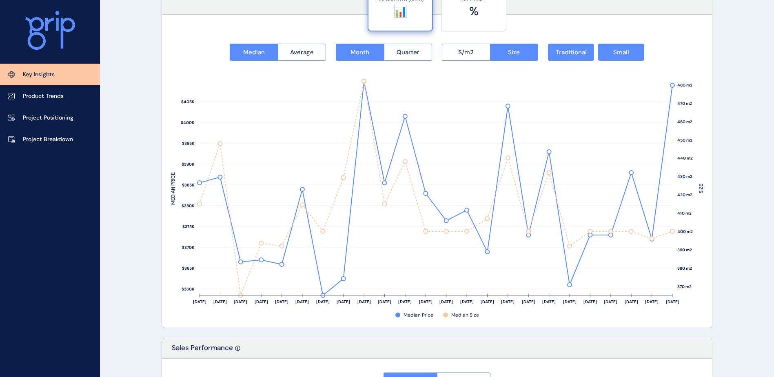
drag, startPoint x: 754, startPoint y: 166, endPoint x: 745, endPoint y: 164, distance: 9.1
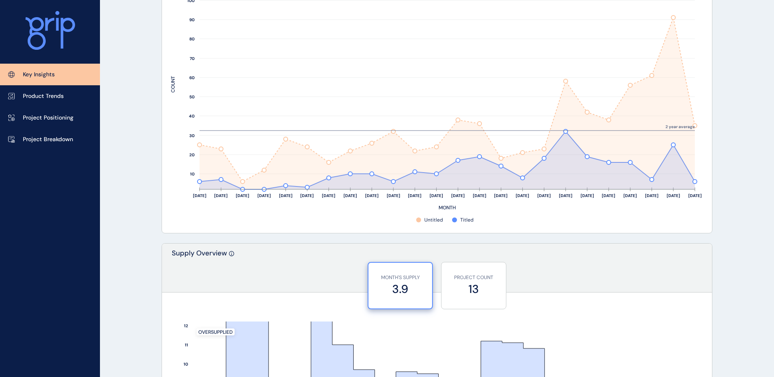
scroll to position [326, 0]
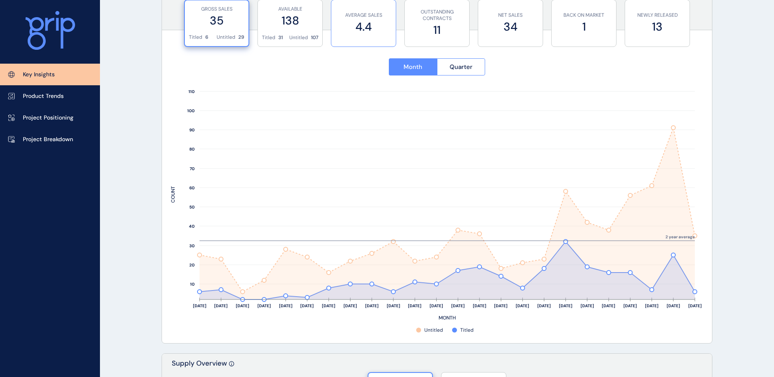
click at [358, 22] on label "4.4" at bounding box center [363, 27] width 56 height 16
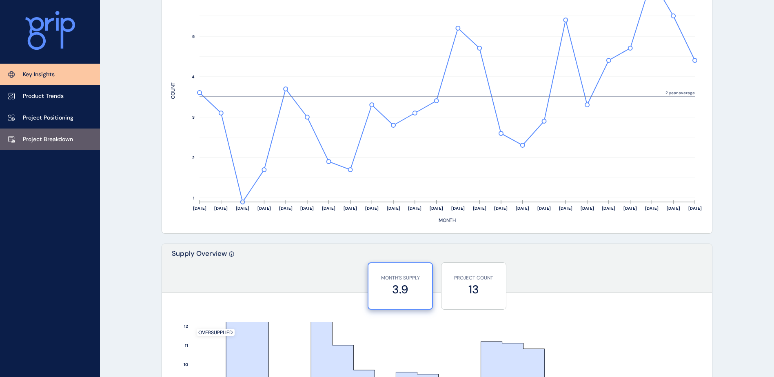
scroll to position [489, 0]
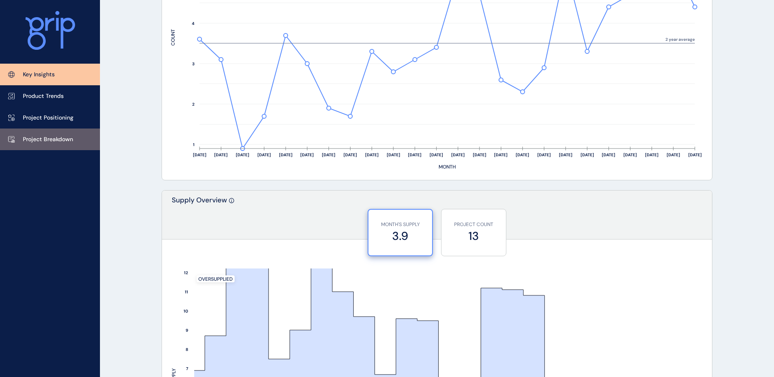
click at [66, 137] on p "Project Breakdown" at bounding box center [48, 139] width 50 height 8
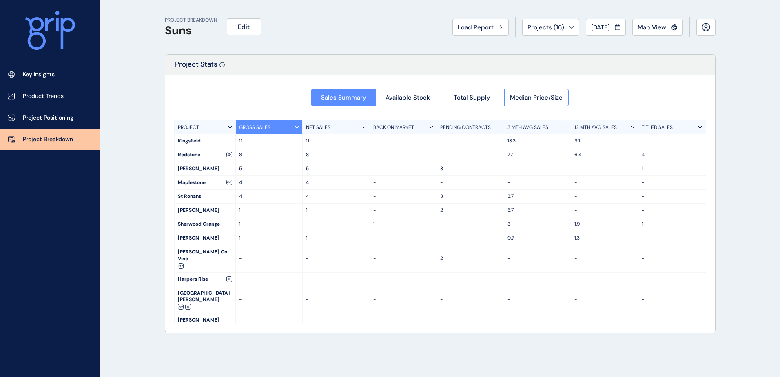
click at [534, 127] on p "3 MTH AVG SALES" at bounding box center [527, 127] width 41 height 7
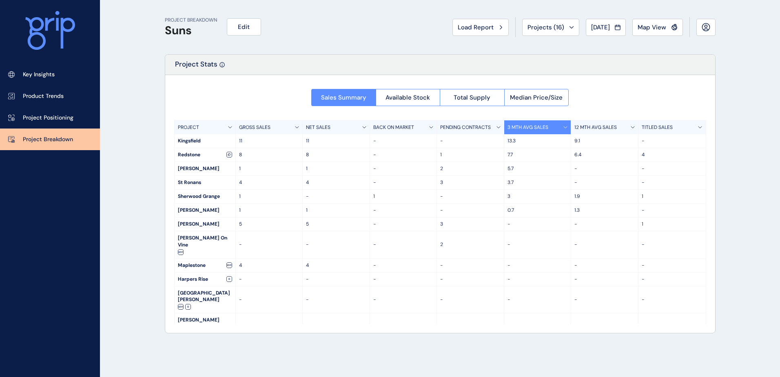
click at [588, 127] on p "12 MTH AVG SALES" at bounding box center [595, 127] width 42 height 7
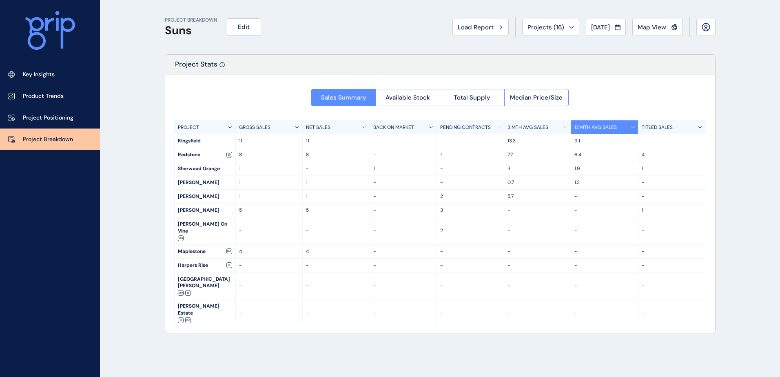
click at [556, 127] on div "3 MTH AVG SALES" at bounding box center [537, 127] width 67 height 14
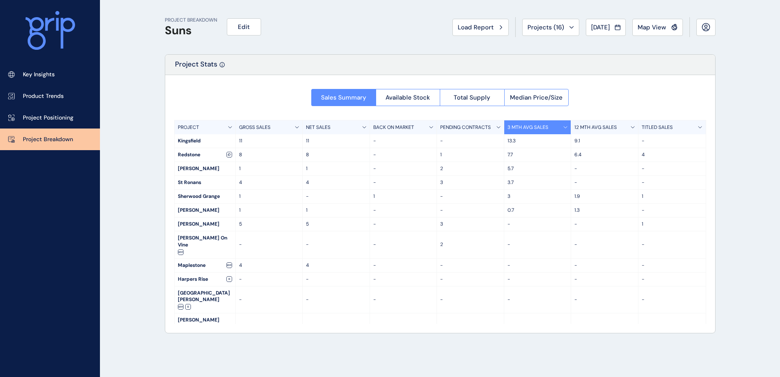
click at [735, 163] on div "PROJECT BREAKDOWN Suns Edit Load Report Projects ( 16 ) [DATE] 2025 < > Jan No …" at bounding box center [390, 188] width 780 height 377
click at [123, 235] on div "PROJECT BREAKDOWN Suns Edit Load Report Projects ( 16 ) [DATE] 2025 < > Jan No …" at bounding box center [390, 188] width 780 height 377
click at [473, 23] on span "Load Report" at bounding box center [476, 27] width 36 height 8
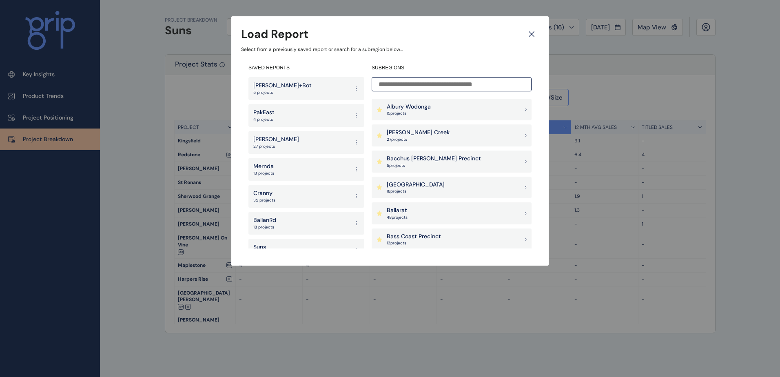
click at [300, 91] on div "[PERSON_NAME]+Bot 5 projects" at bounding box center [306, 88] width 116 height 23
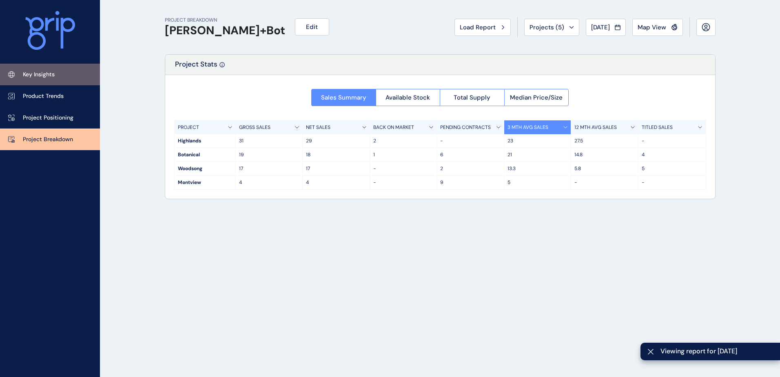
click at [69, 78] on link "Key Insights" at bounding box center [50, 75] width 100 height 22
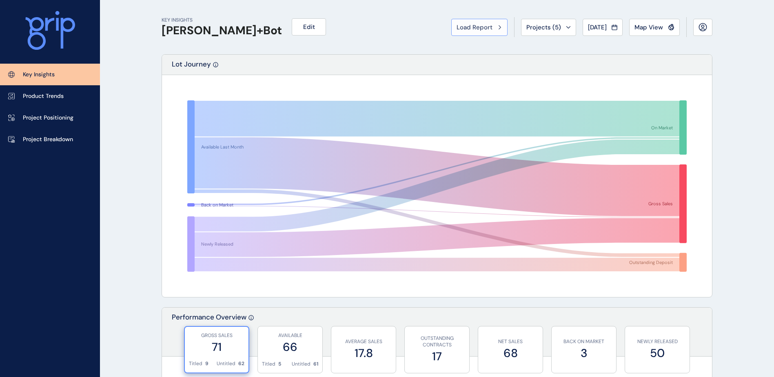
click at [456, 29] on span "Load Report" at bounding box center [474, 27] width 36 height 8
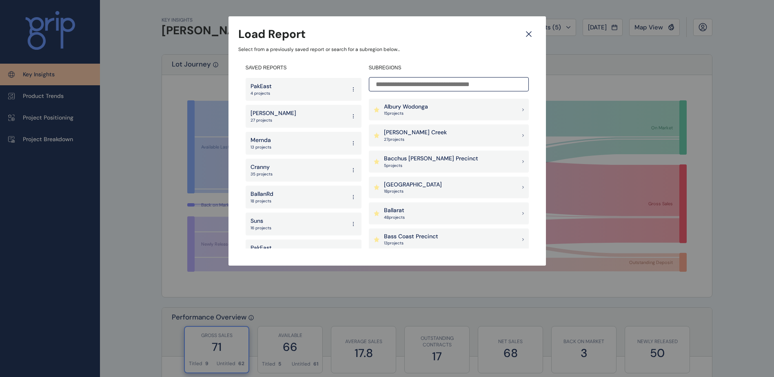
scroll to position [41, 0]
click at [277, 213] on div "Suns 16 projects" at bounding box center [304, 209] width 116 height 23
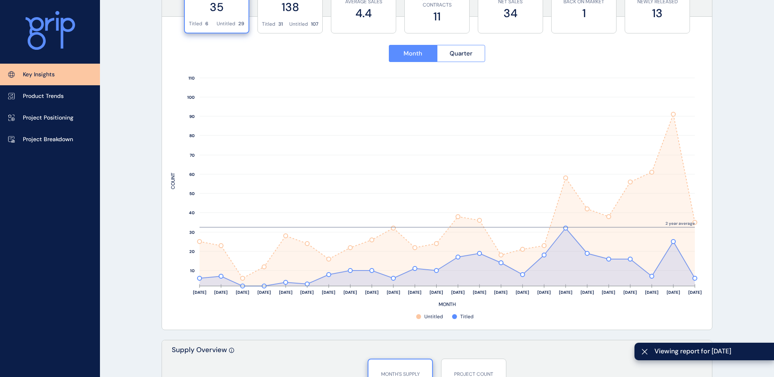
scroll to position [326, 0]
